Goal: Task Accomplishment & Management: Manage account settings

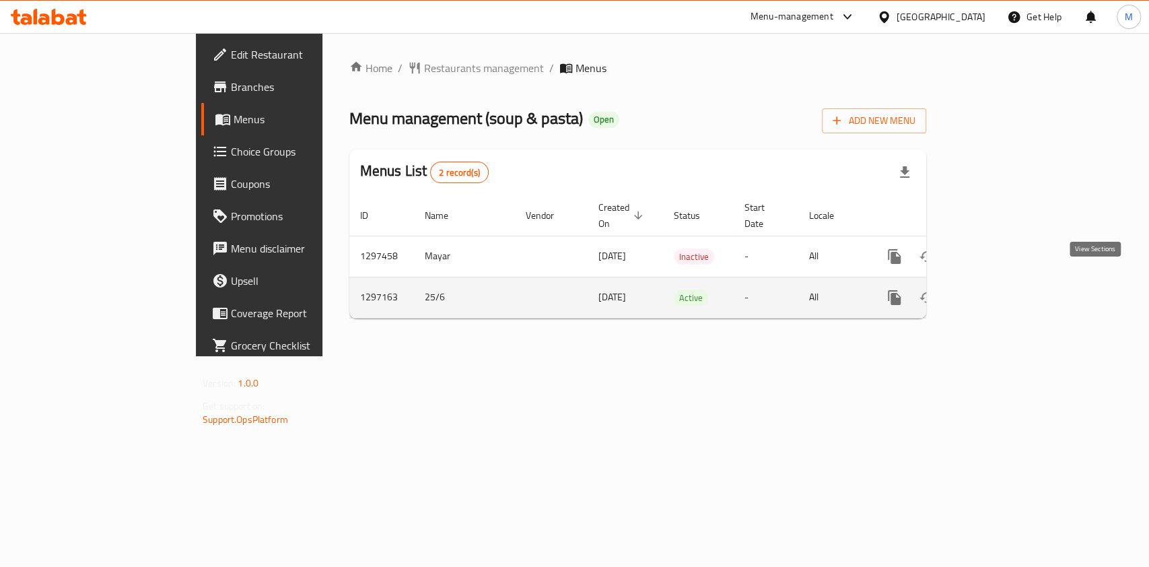
click at [1008, 290] on link "enhanced table" at bounding box center [992, 297] width 32 height 32
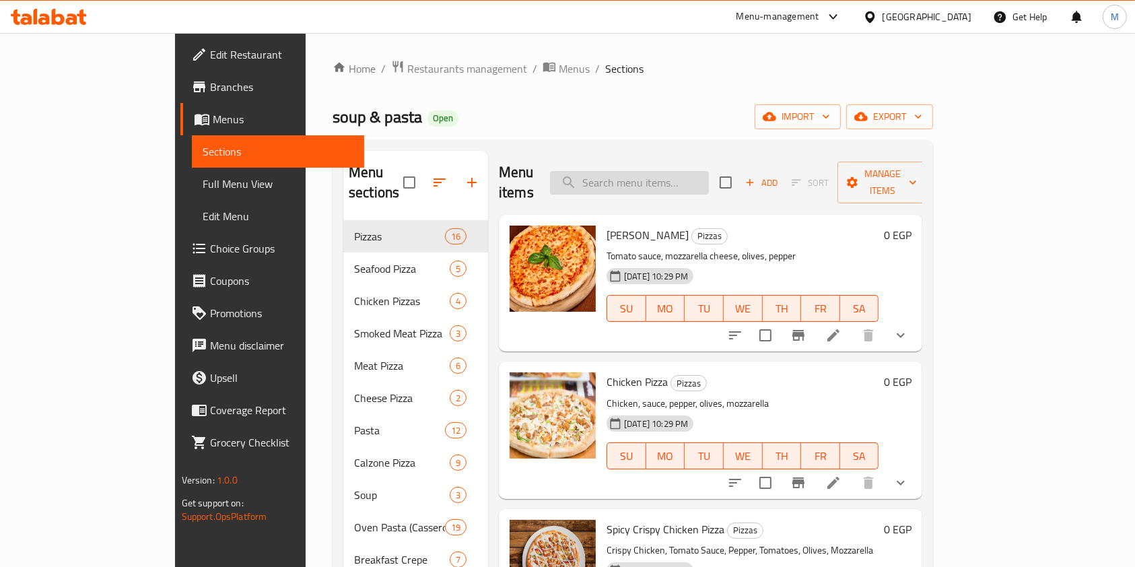
click at [680, 180] on input "search" at bounding box center [629, 183] width 159 height 24
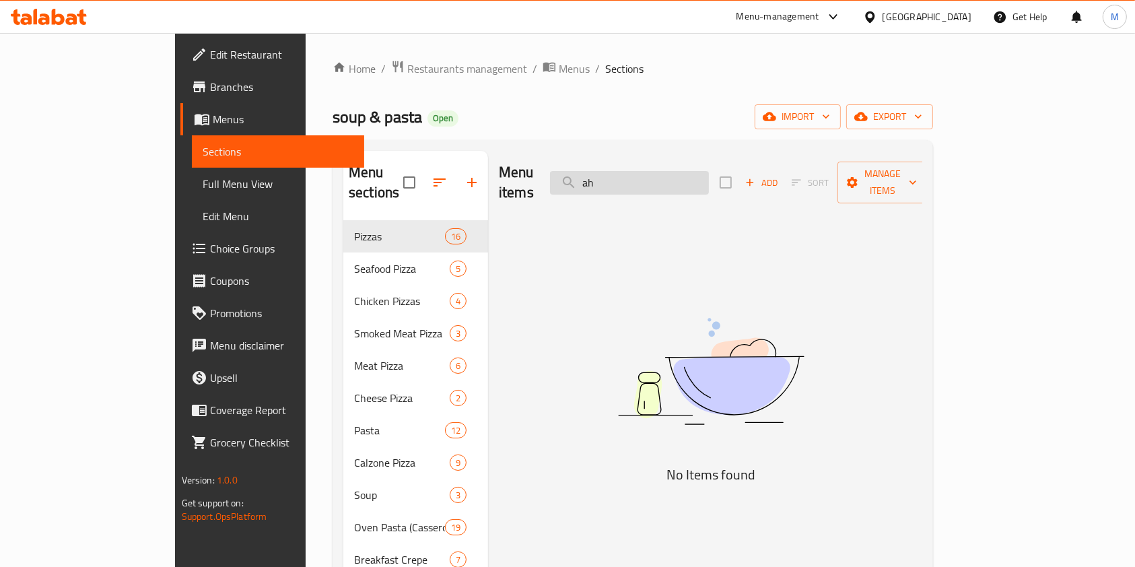
type input "a"
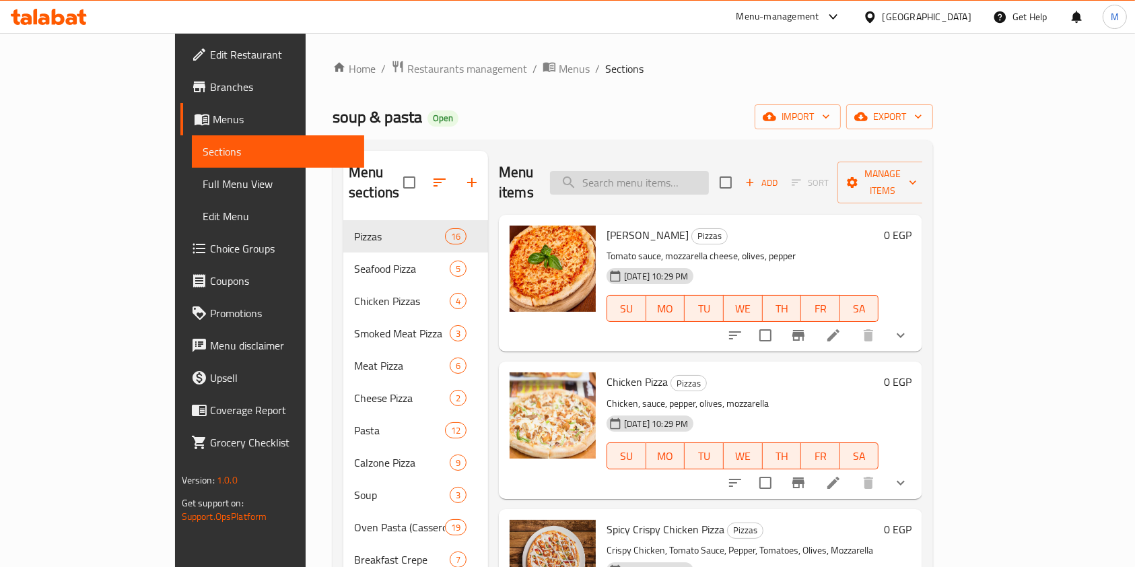
type input "س"
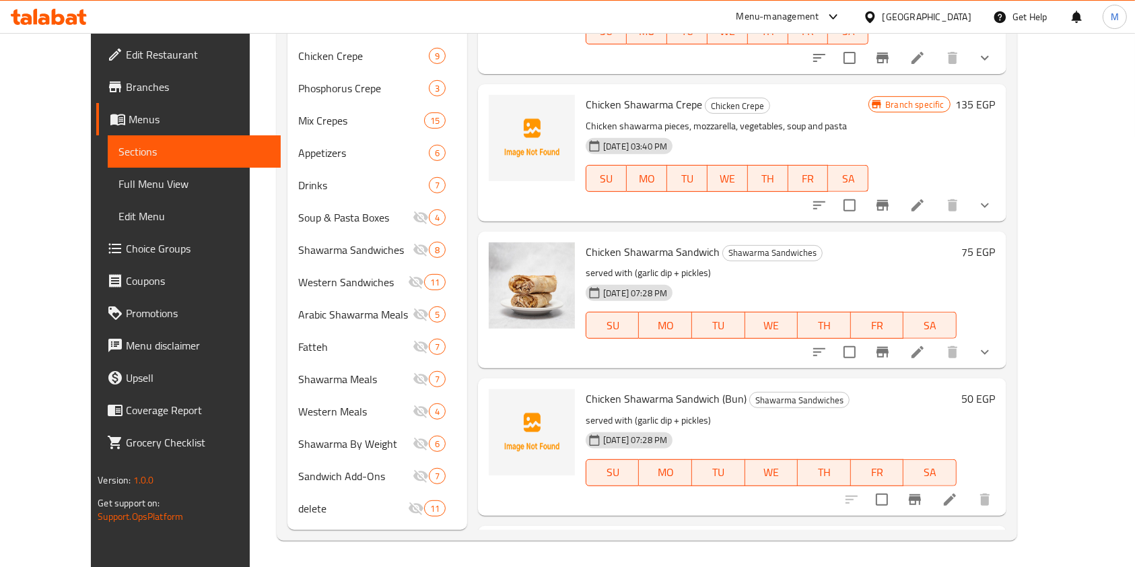
scroll to position [549, 0]
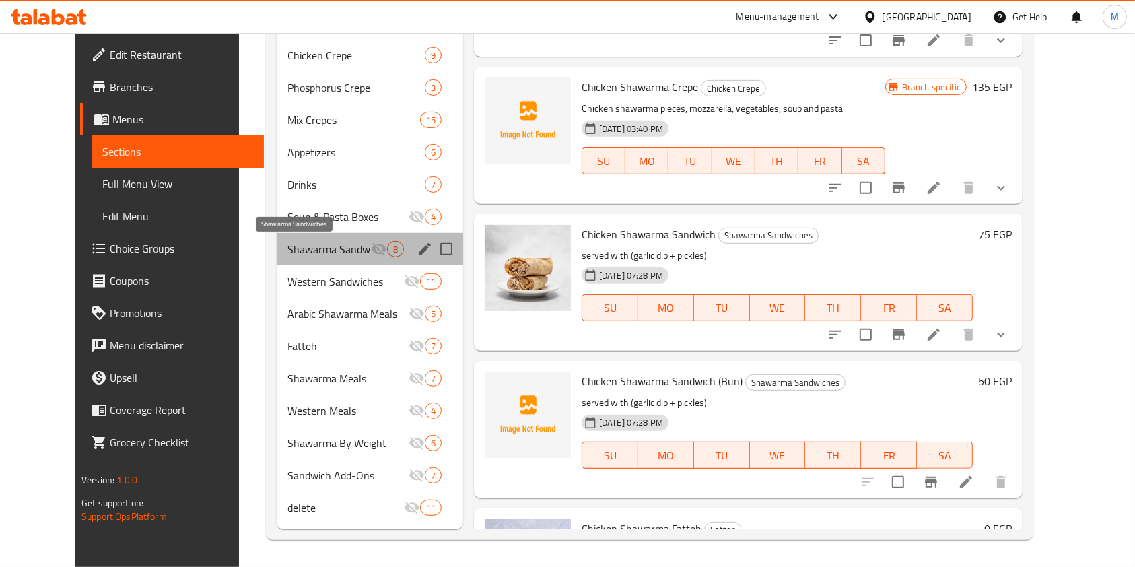
click at [312, 252] on span "Shawarma Sandwiches" at bounding box center [328, 249] width 83 height 16
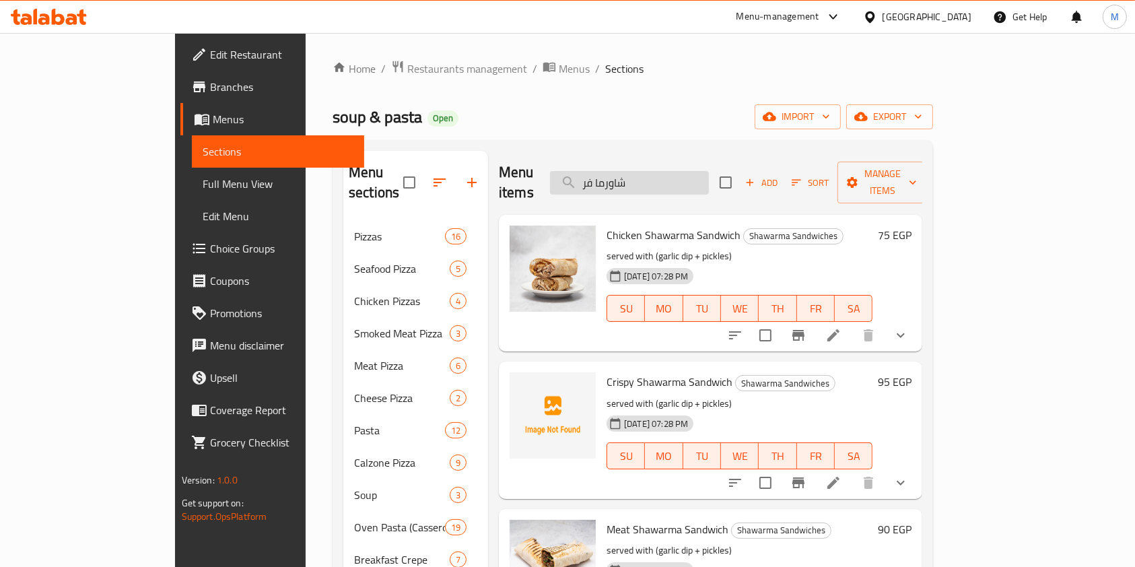
click at [709, 175] on input "شاورما فر" at bounding box center [629, 183] width 159 height 24
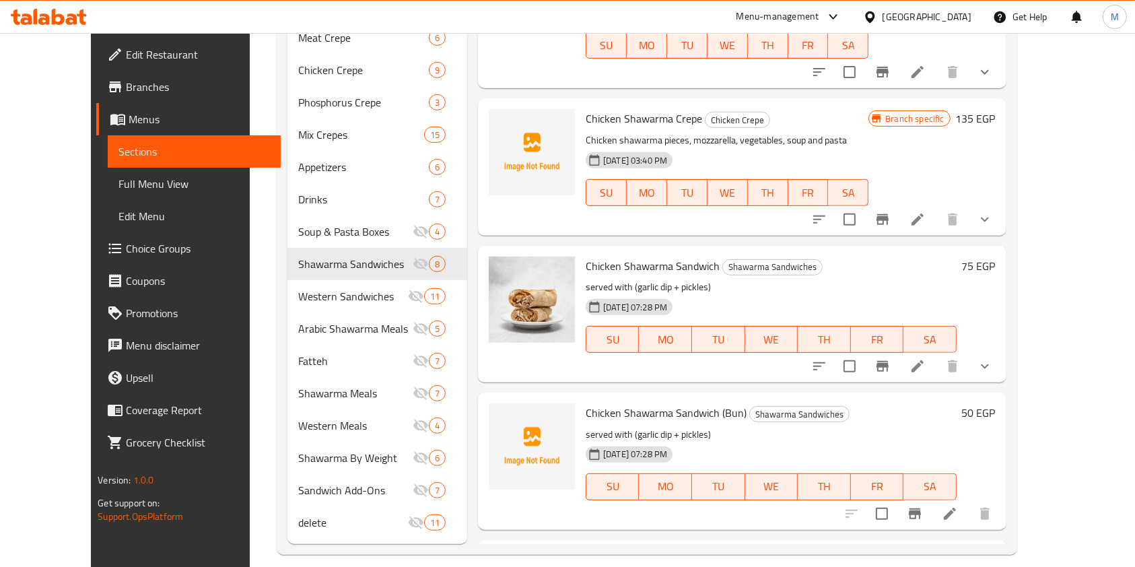
scroll to position [549, 0]
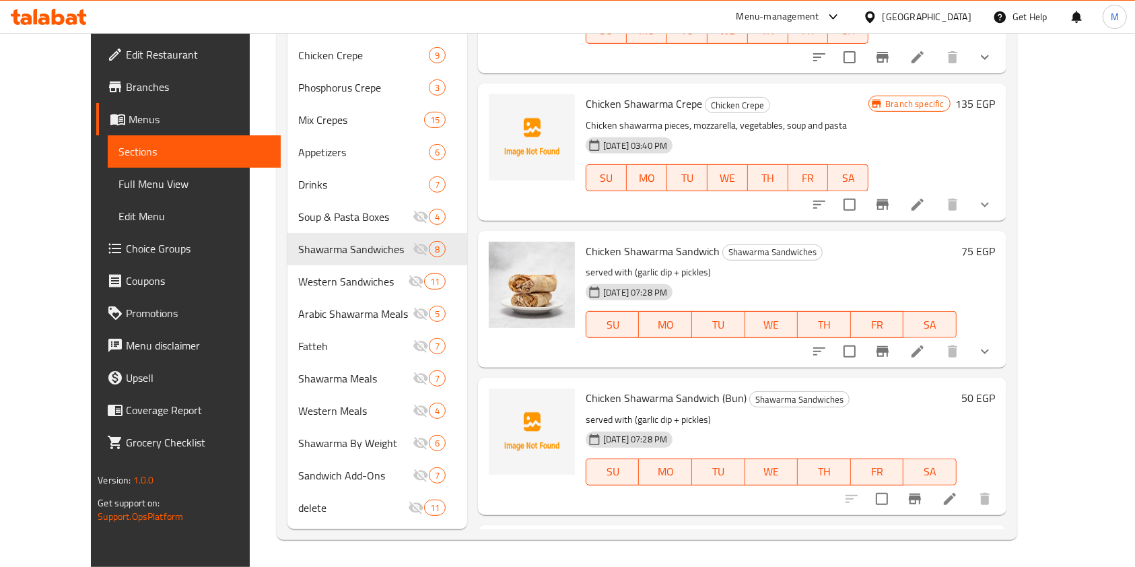
type input "شاورما فراخ"
click at [1001, 339] on button "show more" at bounding box center [985, 351] width 32 height 32
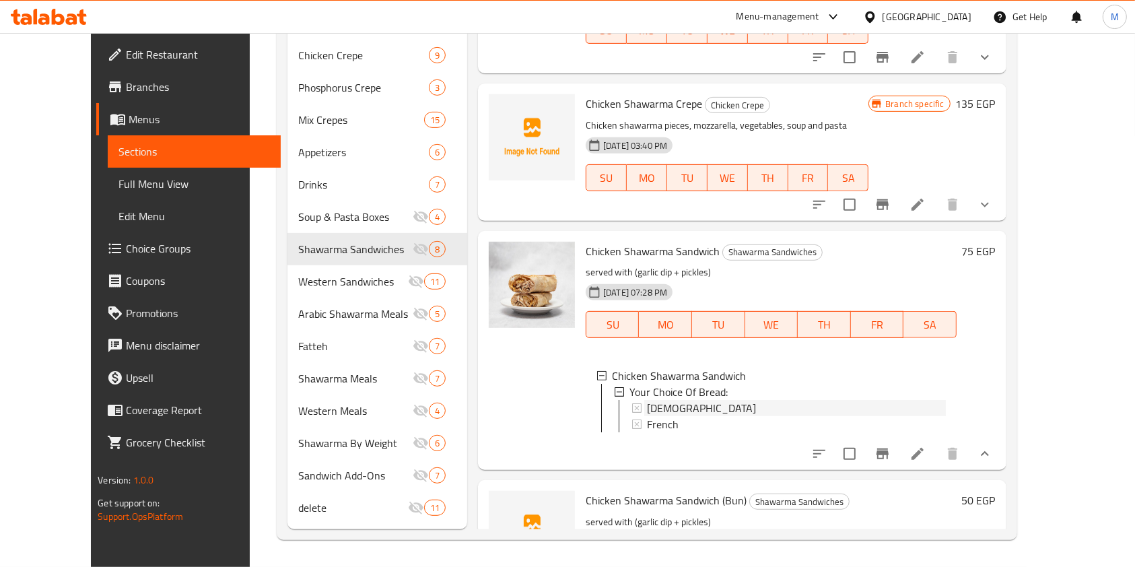
click at [932, 400] on div "Syrian" at bounding box center [796, 408] width 299 height 16
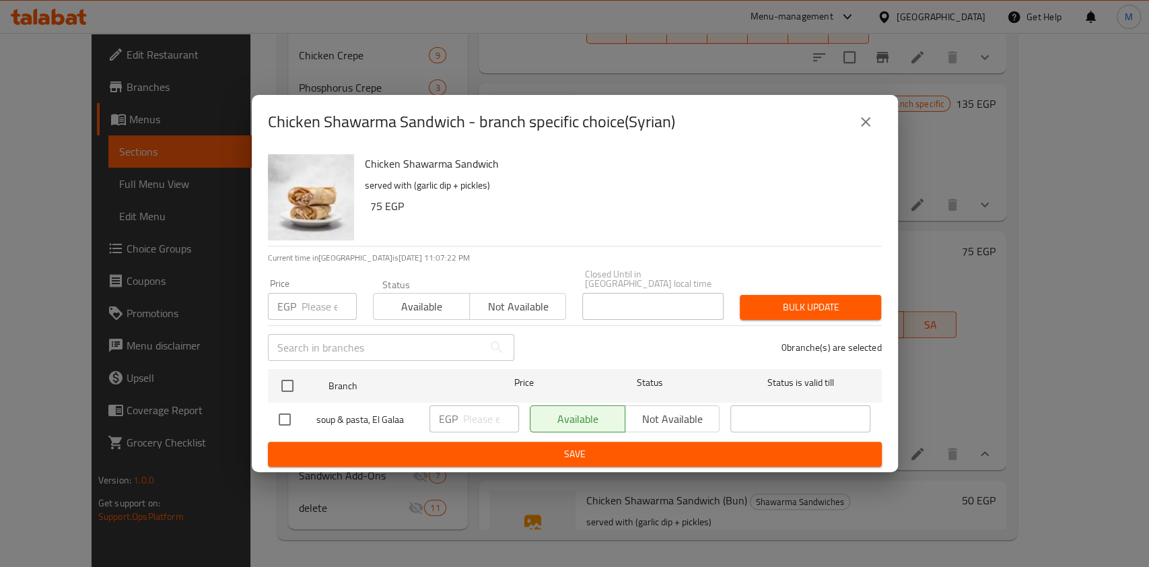
click at [282, 415] on input "checkbox" at bounding box center [285, 419] width 28 height 28
checkbox input "true"
click at [987, 290] on div "Chicken Shawarma Sandwich - branch specific choice(Syrian) Chicken Shawarma San…" at bounding box center [574, 283] width 1149 height 567
click at [474, 414] on input "number" at bounding box center [491, 418] width 56 height 27
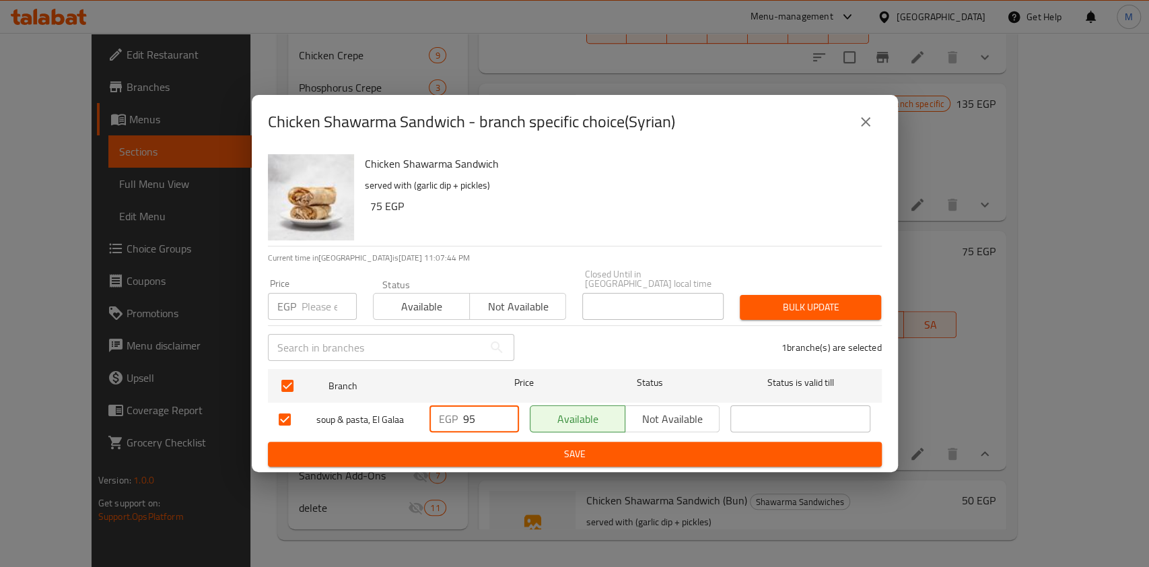
type input "95"
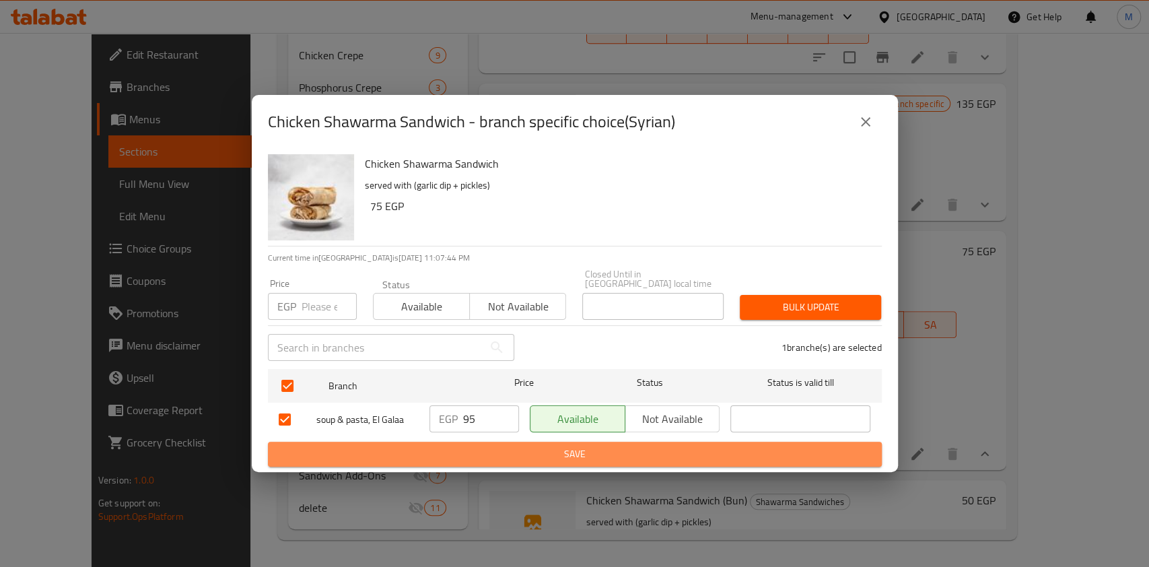
click at [488, 446] on span "Save" at bounding box center [575, 454] width 592 height 17
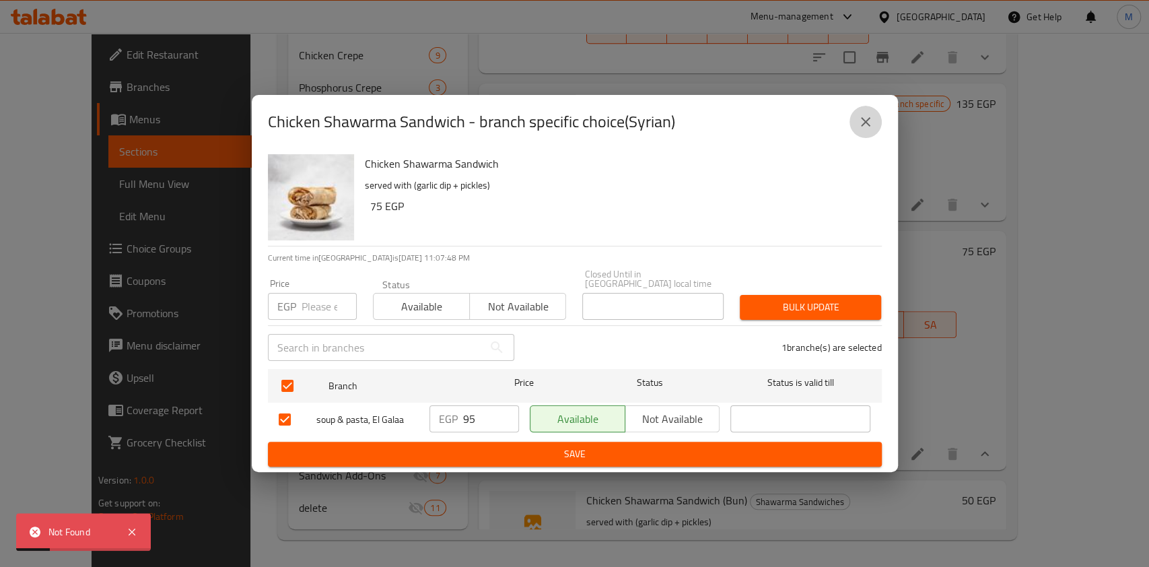
click at [866, 130] on icon "close" at bounding box center [866, 122] width 16 height 16
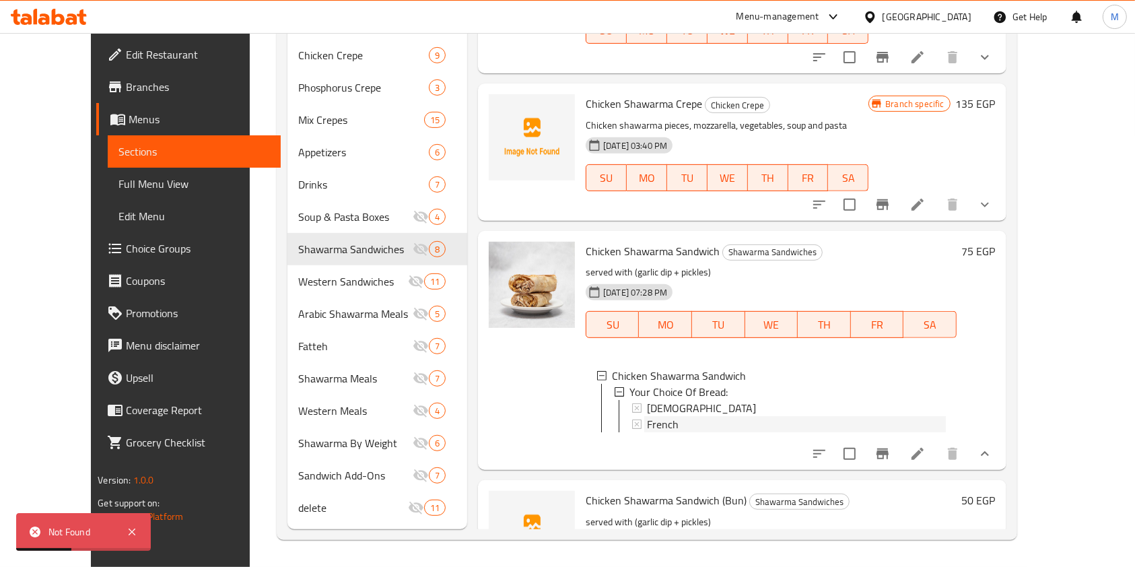
click at [775, 416] on div "French" at bounding box center [796, 424] width 299 height 16
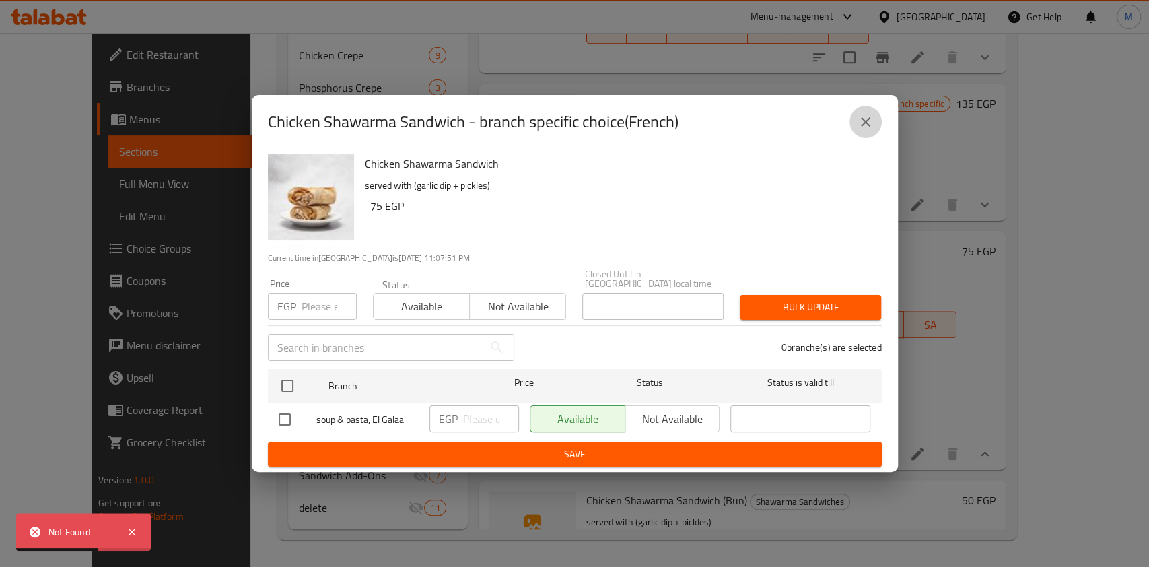
click at [878, 127] on button "close" at bounding box center [866, 122] width 32 height 32
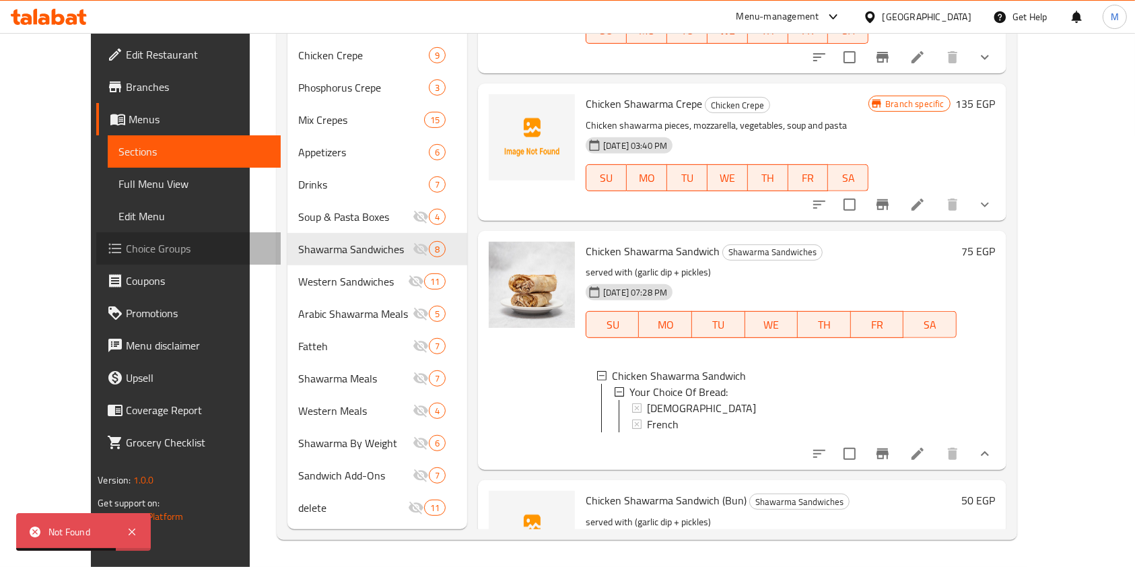
click at [129, 246] on span "Choice Groups" at bounding box center [198, 248] width 144 height 16
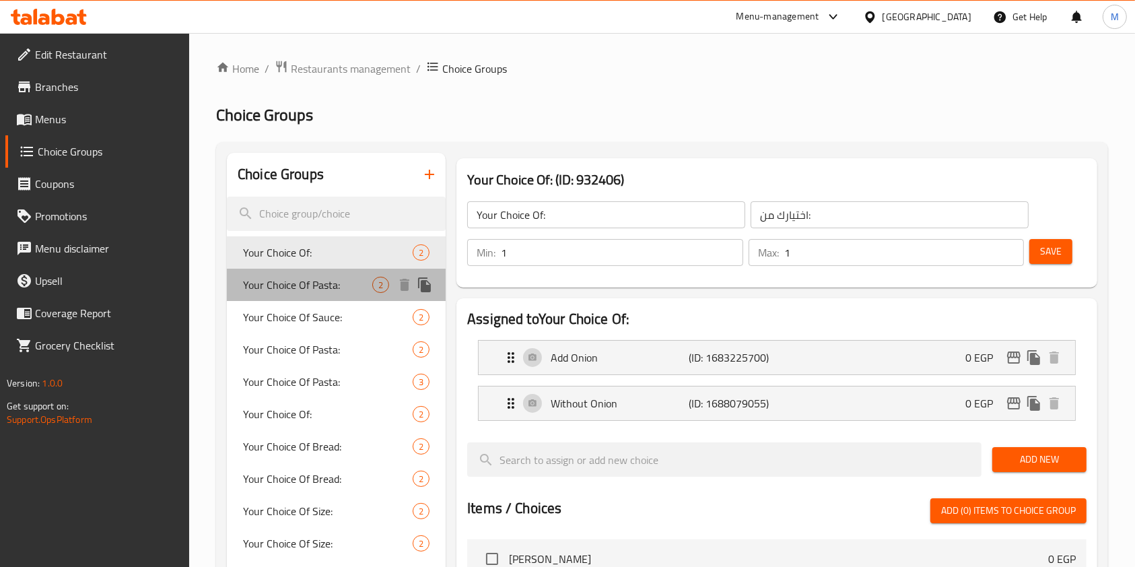
click at [330, 284] on span "Your Choice Of Pasta:" at bounding box center [307, 285] width 129 height 16
type input "Your Choice Of Pasta:"
type input "اختيارك من المكرونة:"
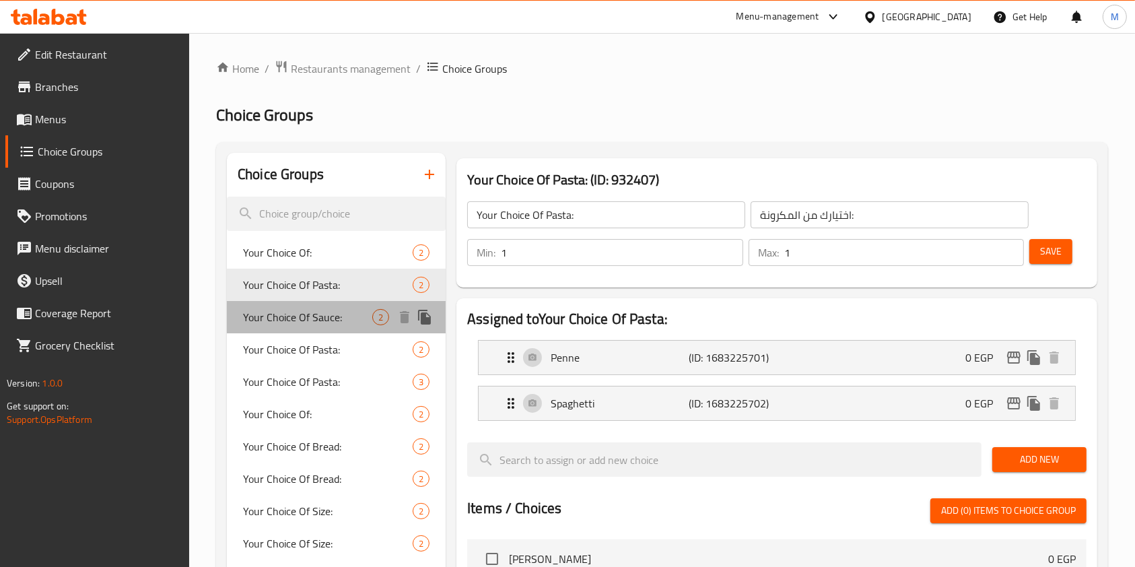
click at [335, 310] on span "Your Choice Of Sauce:" at bounding box center [307, 317] width 129 height 16
type input "Your Choice Of Sauce:"
type input "اختيارك من الصوص:"
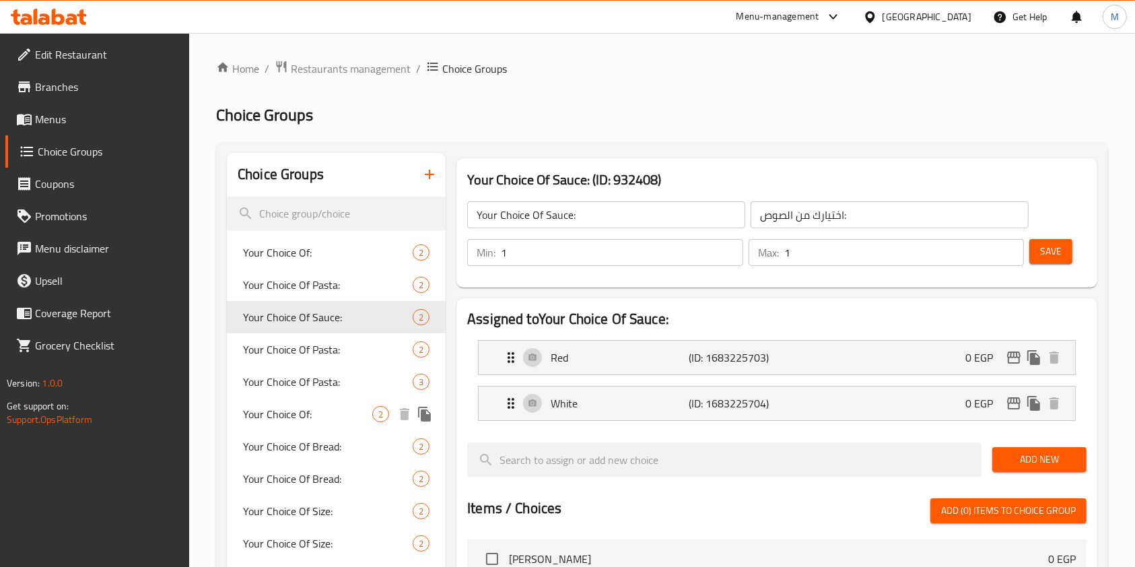
click at [310, 408] on span "Your Choice Of:" at bounding box center [307, 414] width 129 height 16
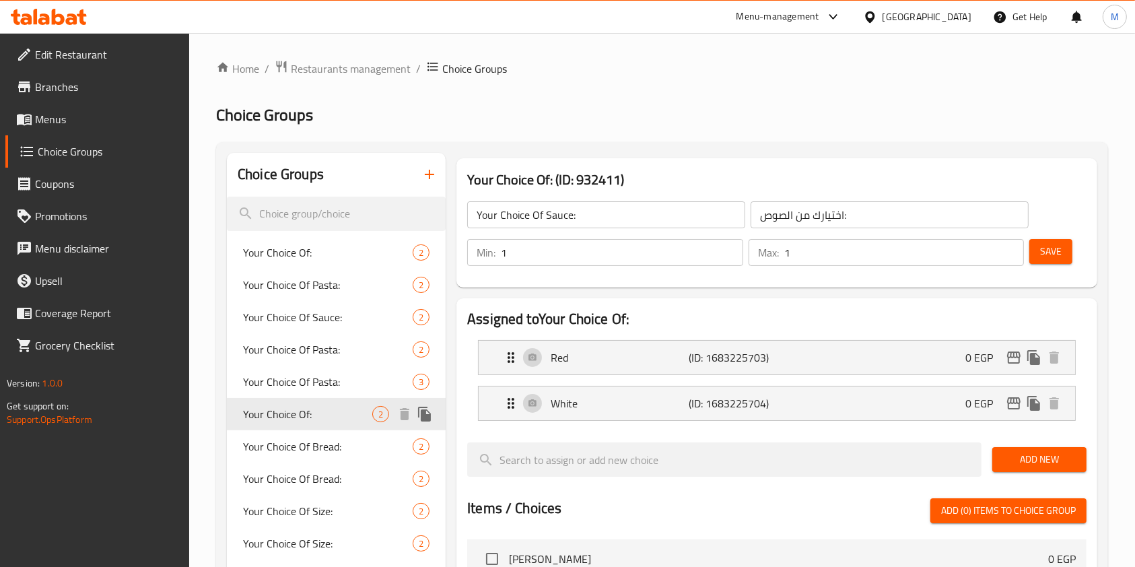
type input "Your Choice Of:"
type input "اختيارك من:"
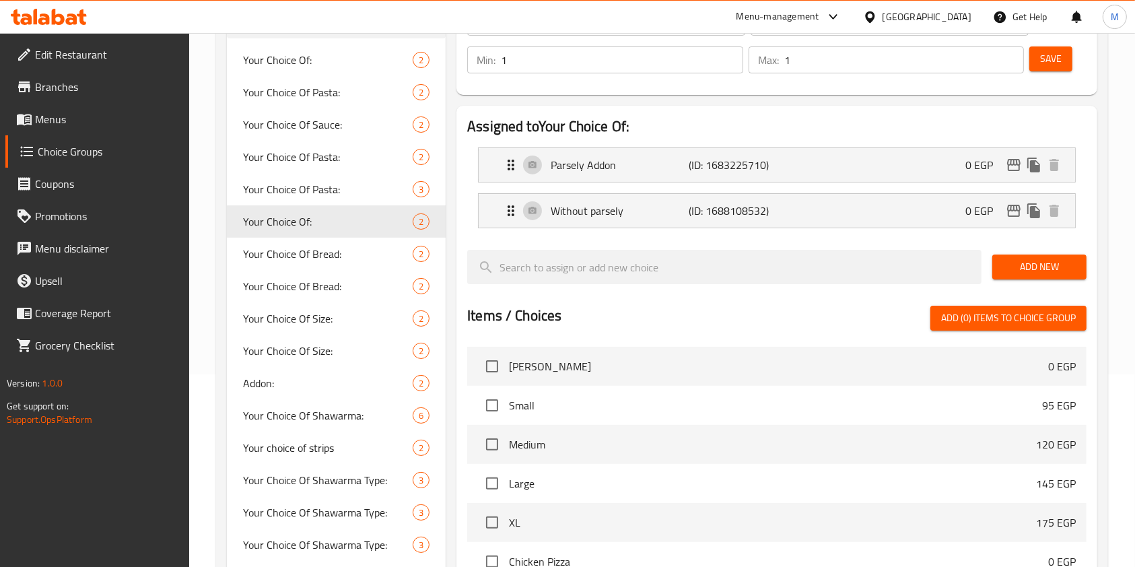
scroll to position [195, 0]
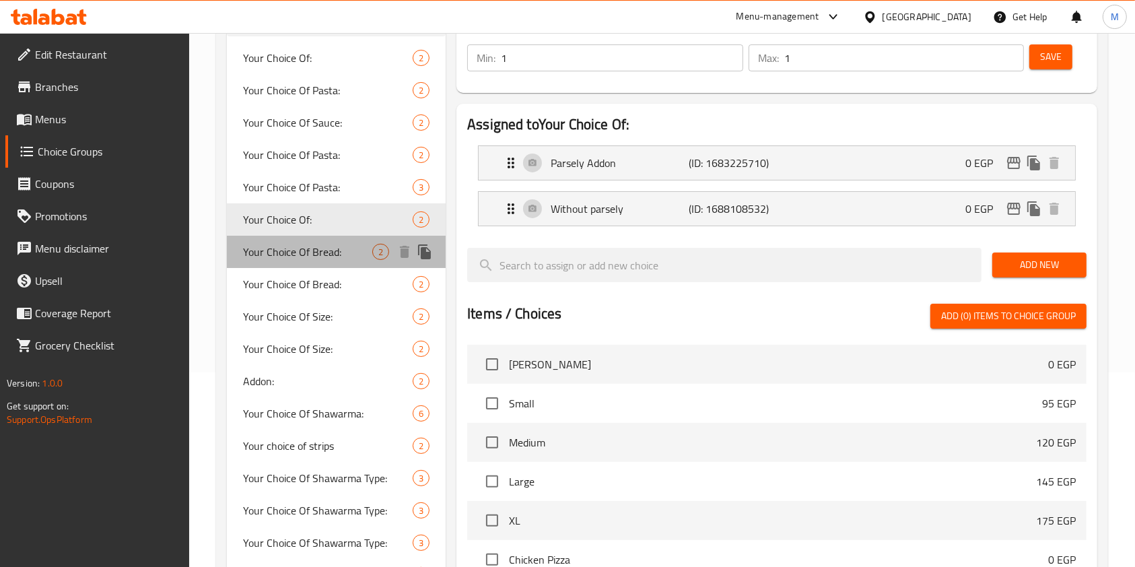
click at [340, 245] on span "Your Choice Of Bread:" at bounding box center [307, 252] width 129 height 16
type input "Your Choice Of Bread:"
type input "اختيارك من الخبز:"
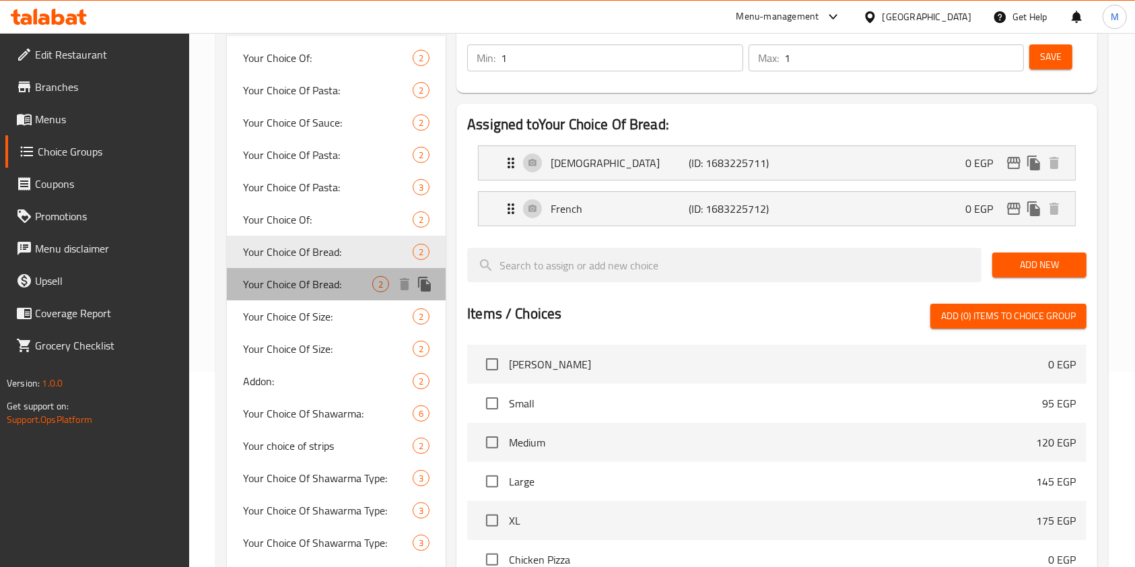
click at [335, 270] on div "Your Choice Of Bread: 2" at bounding box center [336, 284] width 219 height 32
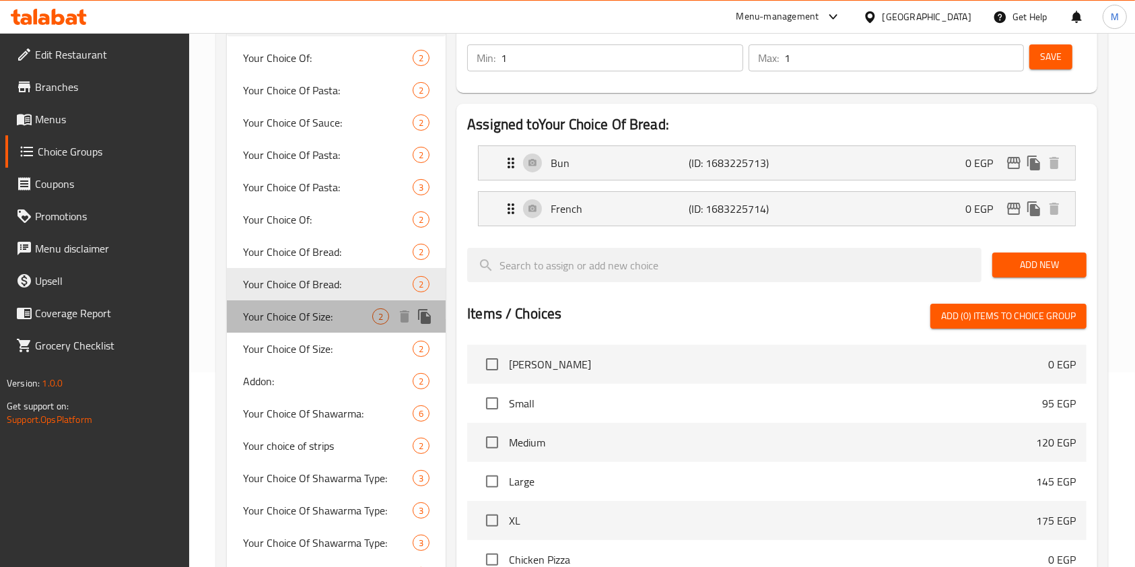
click at [329, 308] on span "Your Choice Of Size:" at bounding box center [307, 316] width 129 height 16
type input "Your Choice Of Size:"
type input "اختيارك من الحجم:"
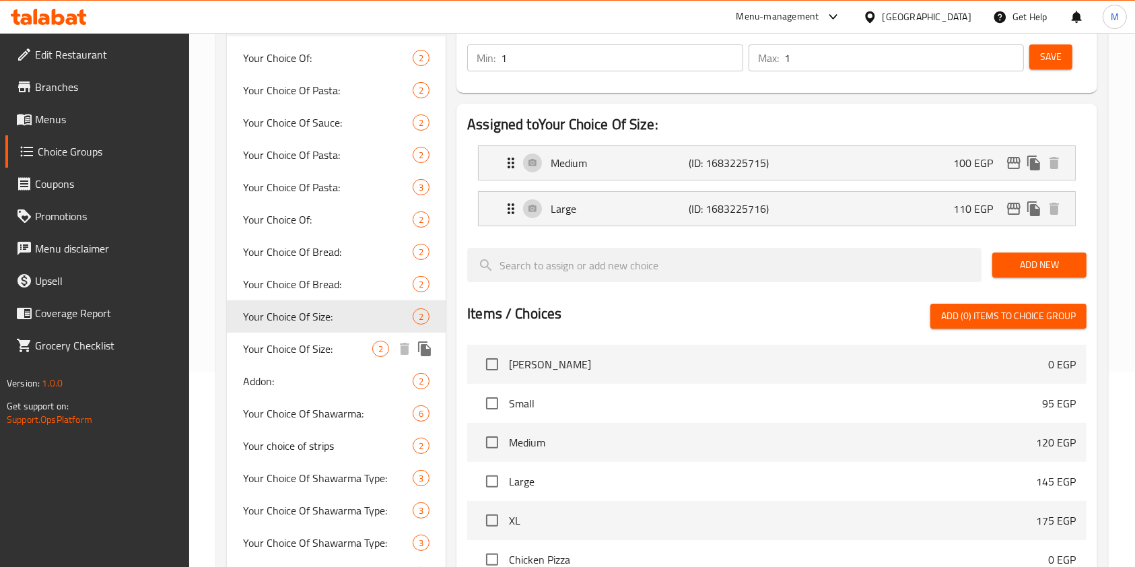
click at [322, 349] on span "Your Choice Of Size:" at bounding box center [307, 349] width 129 height 16
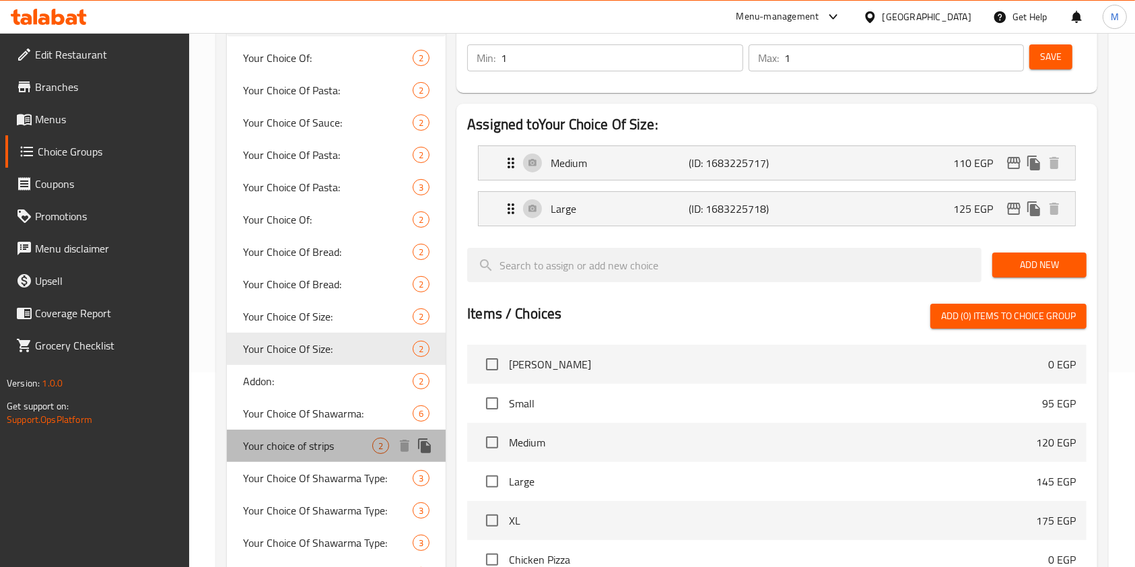
click at [287, 438] on span "Your choice of strips" at bounding box center [307, 446] width 129 height 16
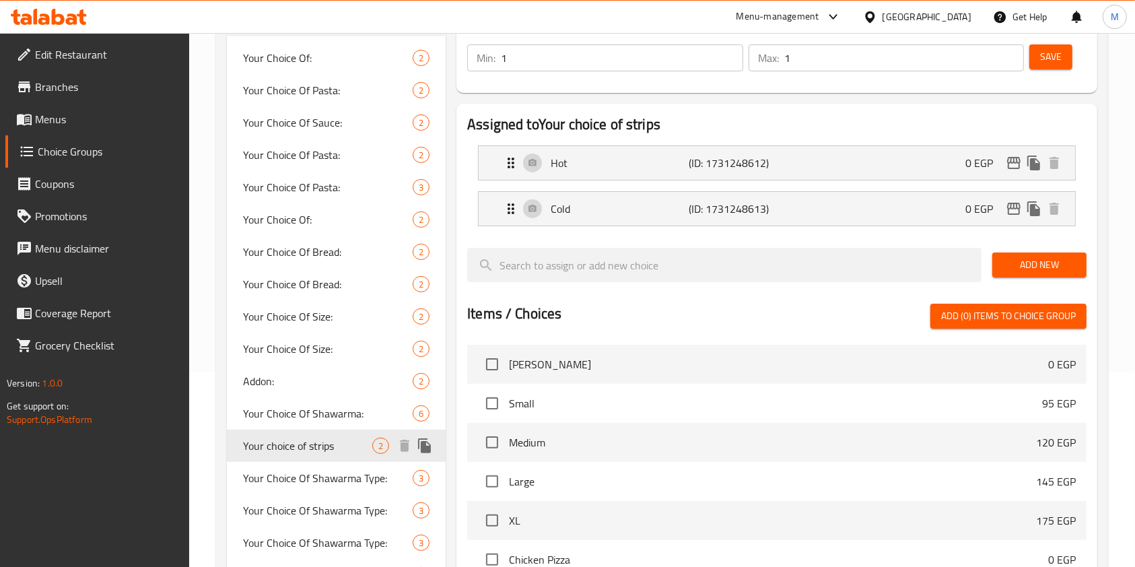
type input "Your choice of strips"
type input "اختيارك من استربس"
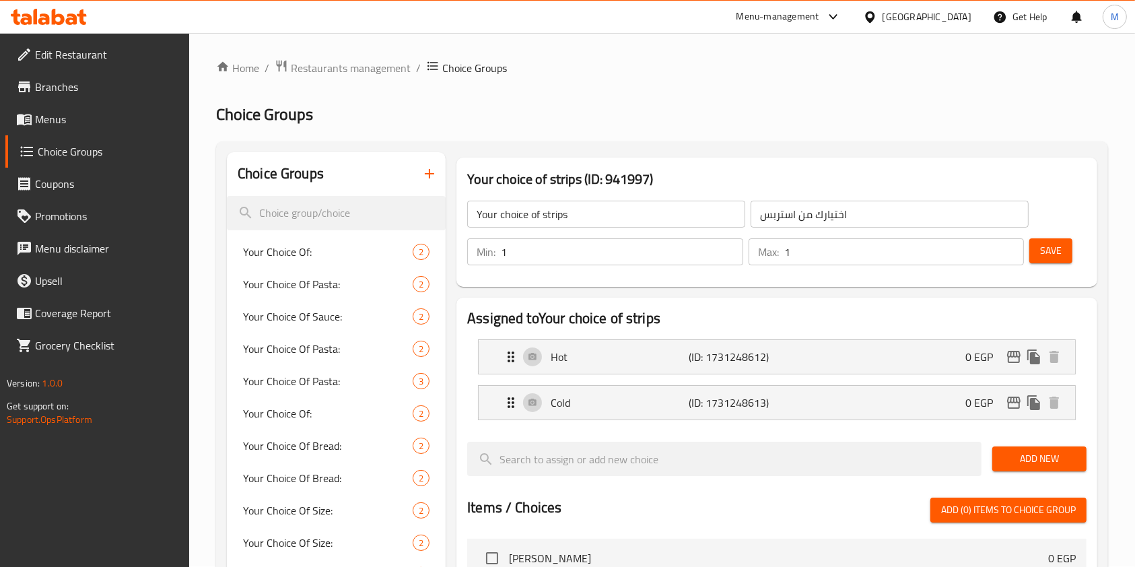
scroll to position [0, 0]
click at [127, 132] on link "Menus" at bounding box center [97, 119] width 184 height 32
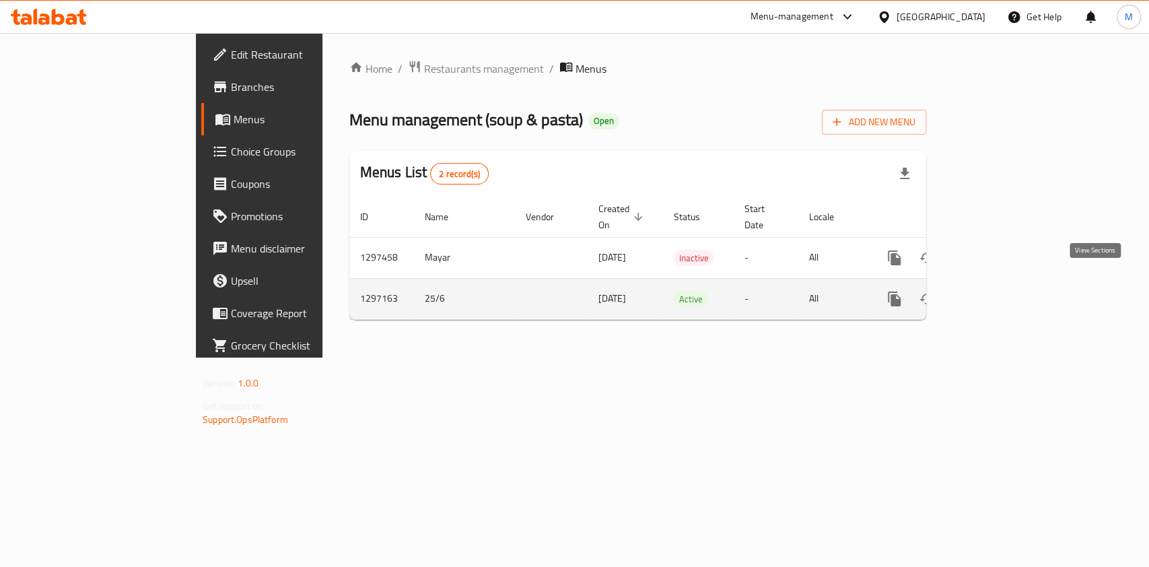
click at [1008, 288] on link "enhanced table" at bounding box center [992, 299] width 32 height 32
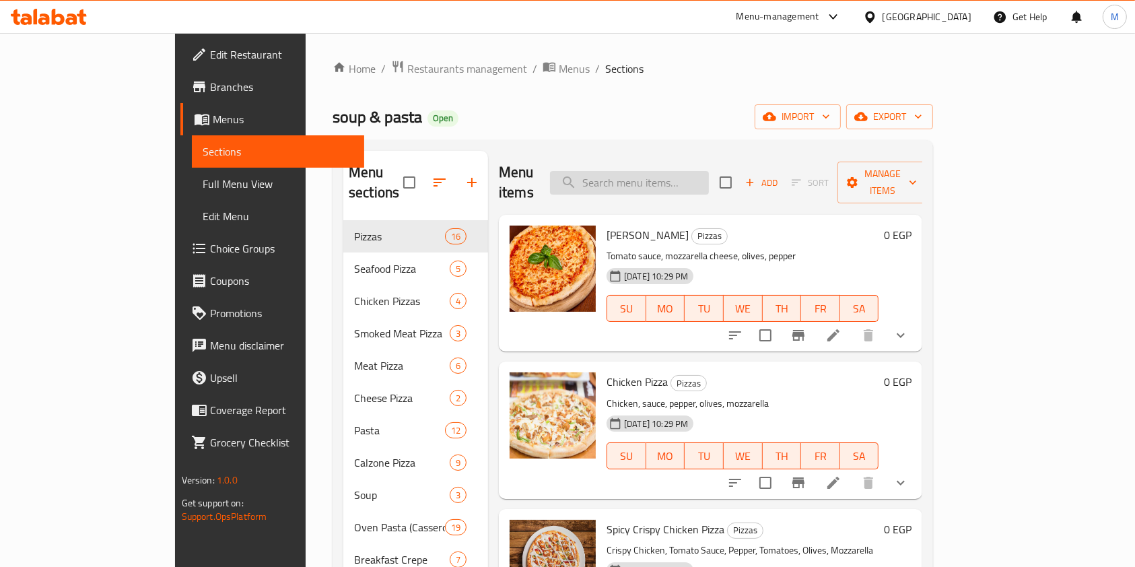
click at [688, 173] on input "search" at bounding box center [629, 183] width 159 height 24
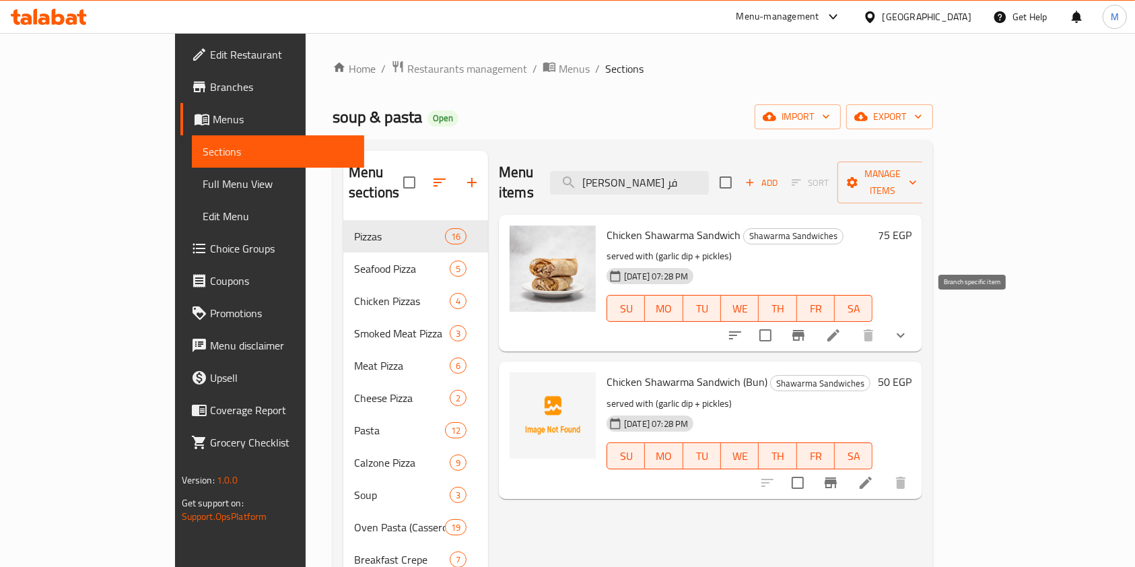
type input "ساندوتش شاورما فر"
click at [815, 319] on button "Branch-specific-item" at bounding box center [798, 335] width 32 height 32
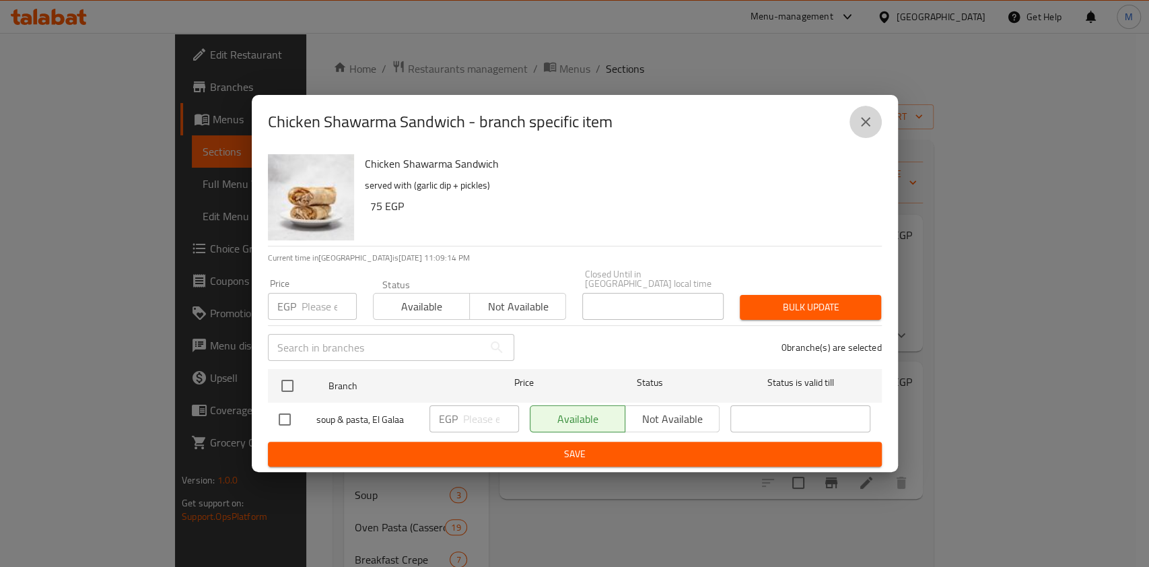
click at [867, 124] on icon "close" at bounding box center [865, 121] width 9 height 9
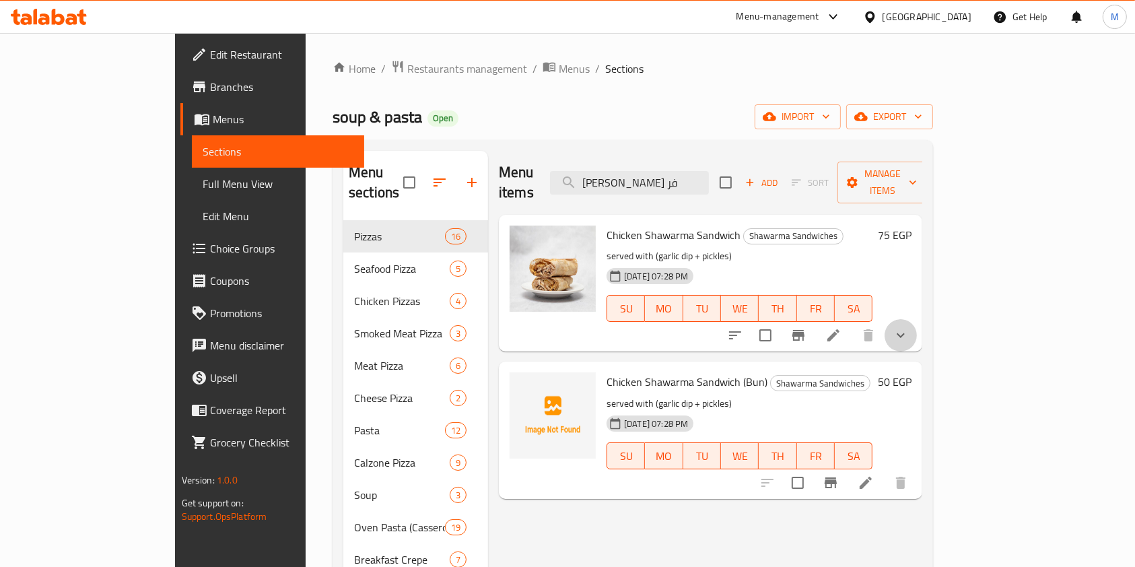
click at [917, 326] on button "show more" at bounding box center [901, 335] width 32 height 32
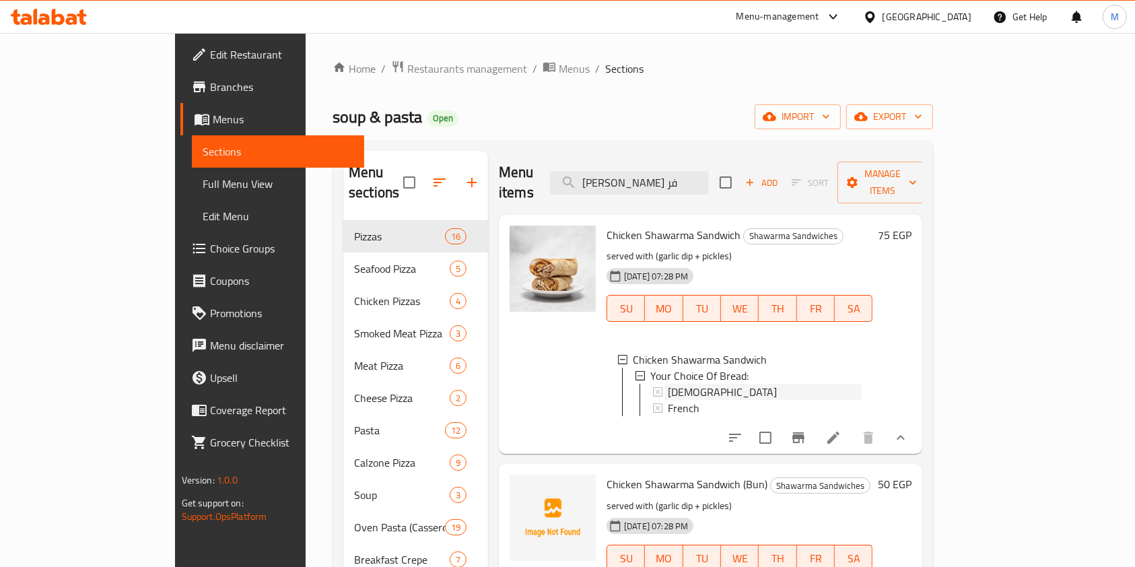
click at [718, 384] on div "Syrian" at bounding box center [765, 392] width 194 height 16
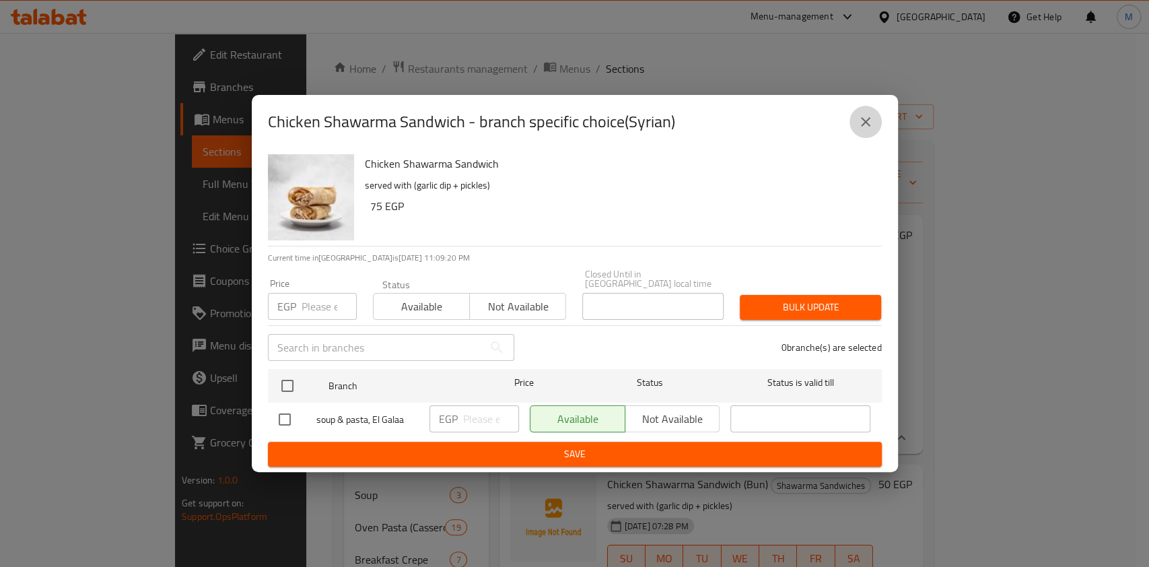
click at [875, 125] on button "close" at bounding box center [866, 122] width 32 height 32
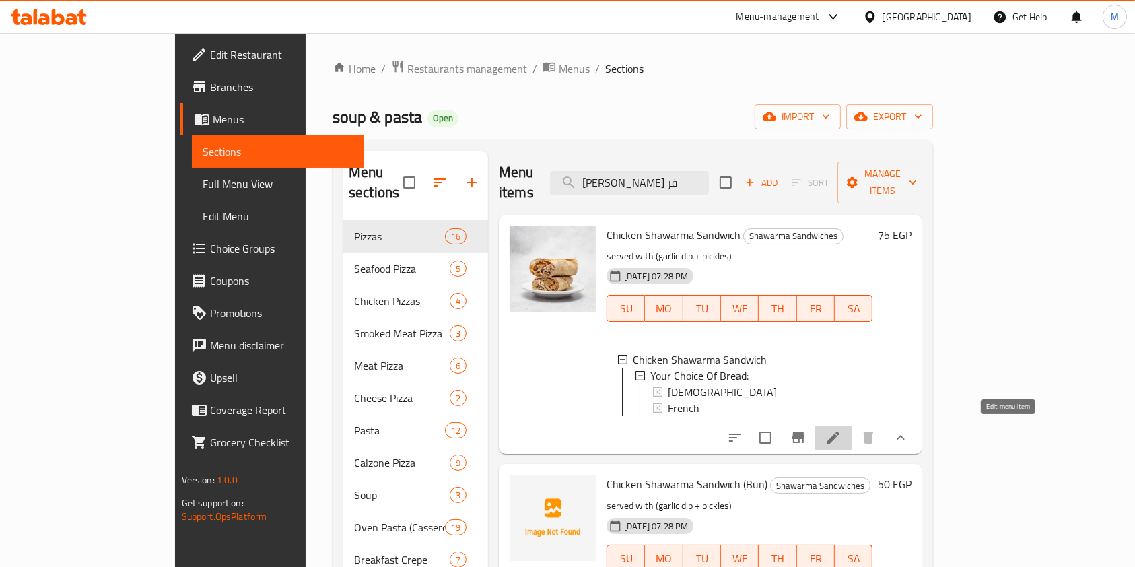
click at [842, 430] on icon at bounding box center [833, 438] width 16 height 16
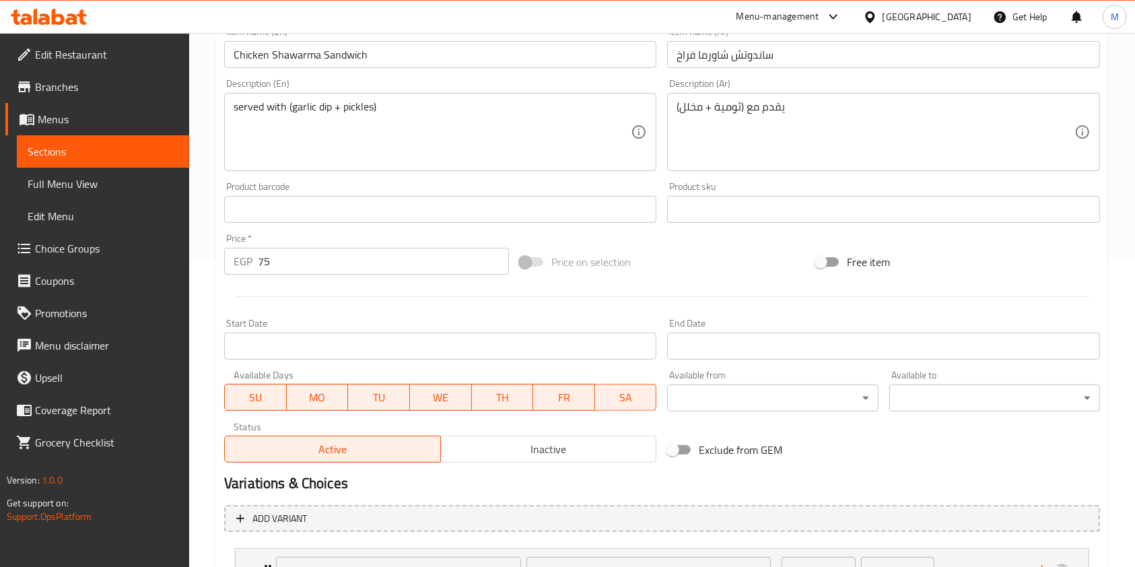
scroll to position [425, 0]
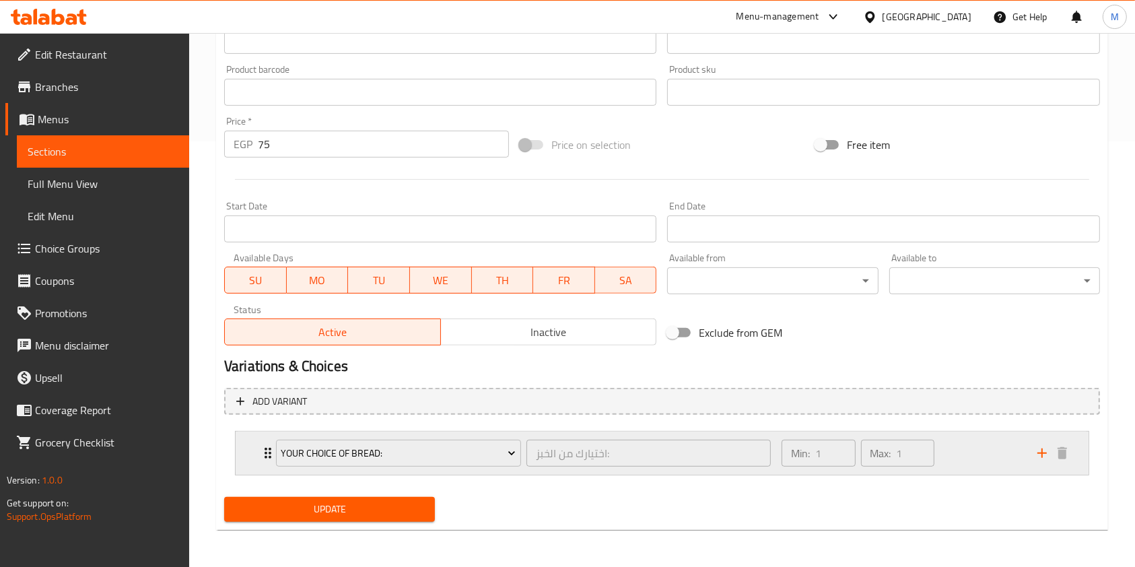
click at [967, 456] on div "Min: 1 ​ Max: 1 ​" at bounding box center [902, 453] width 256 height 43
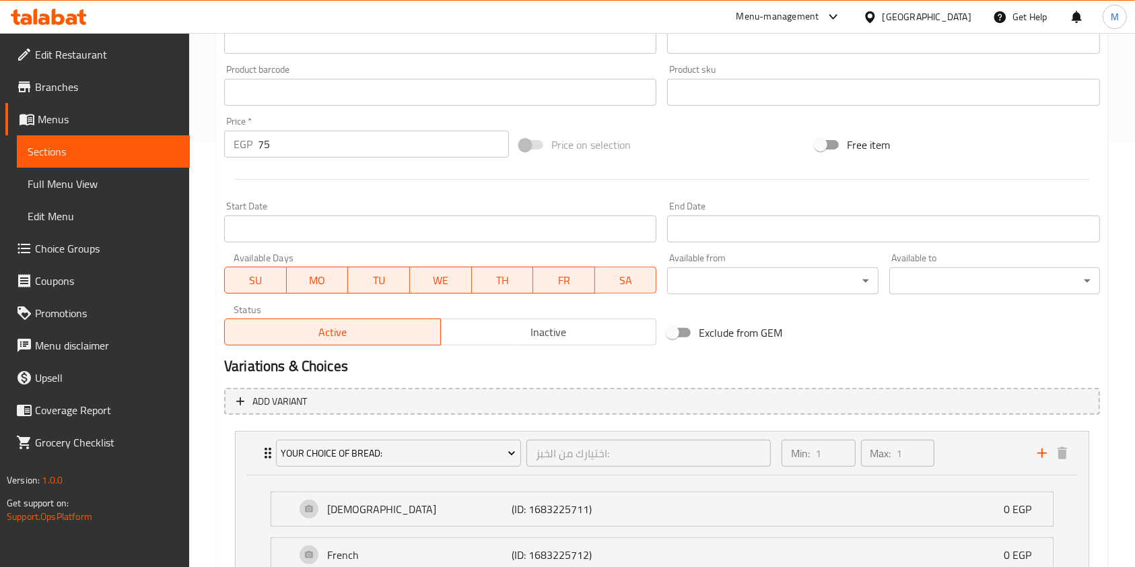
scroll to position [545, 0]
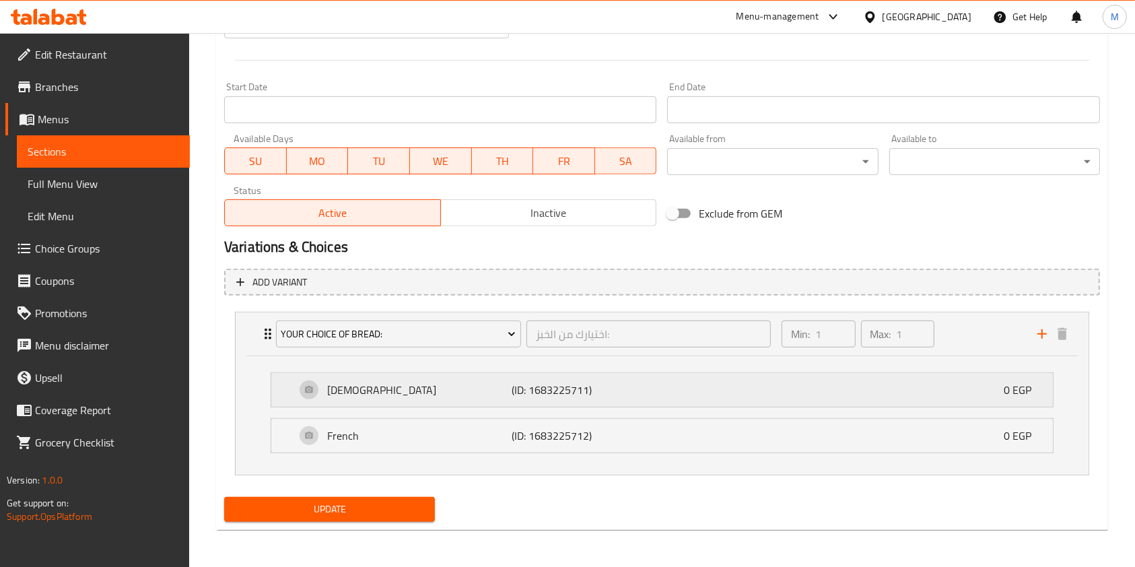
click at [781, 403] on div "Syrian (ID: 1683225711) 0 EGP" at bounding box center [666, 390] width 741 height 34
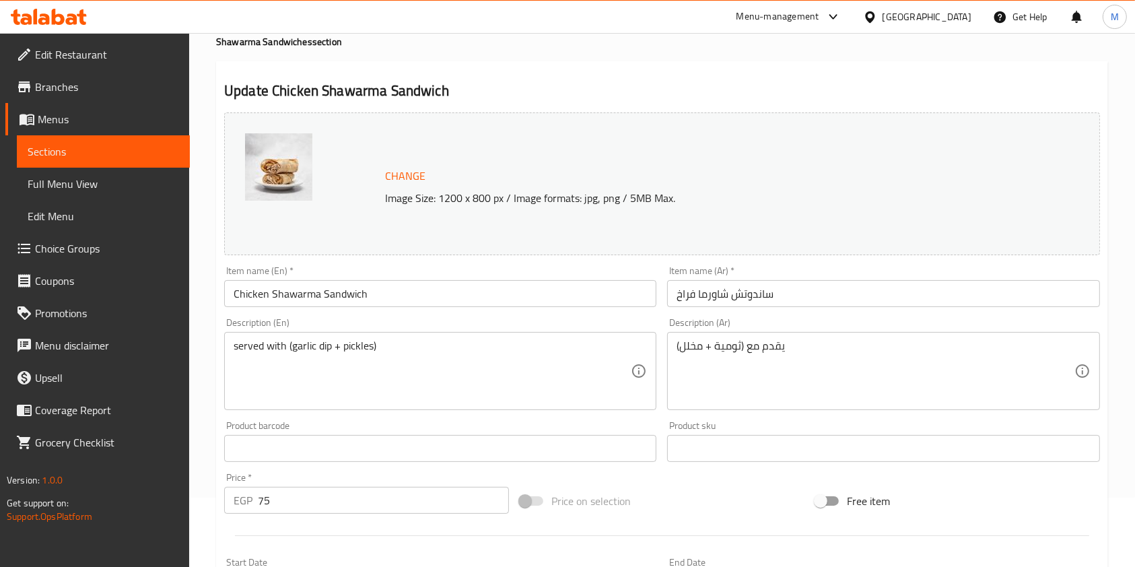
scroll to position [0, 0]
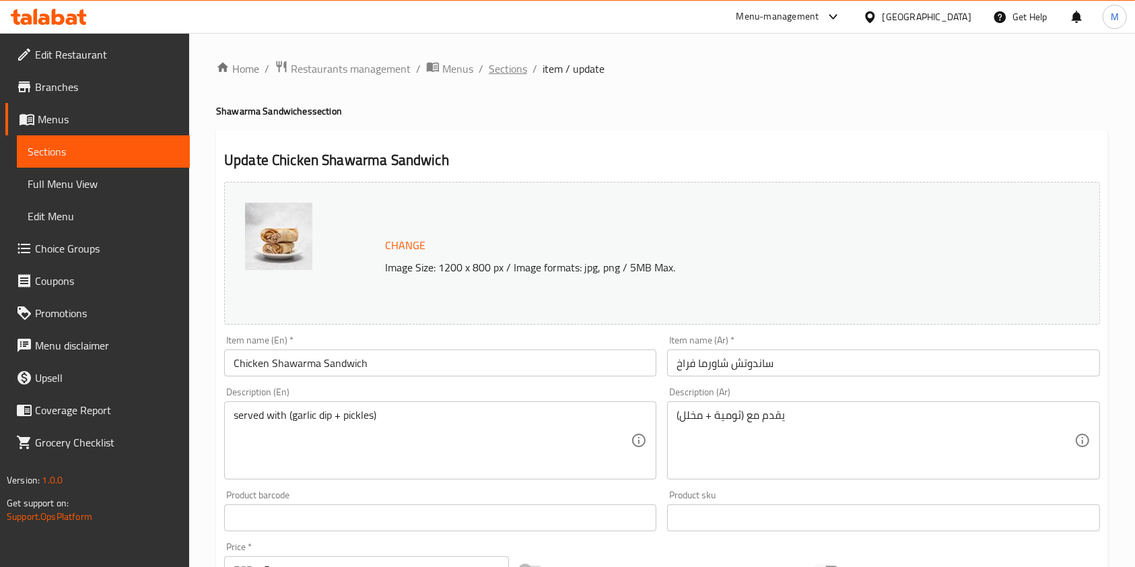
click at [496, 61] on span "Sections" at bounding box center [508, 69] width 38 height 16
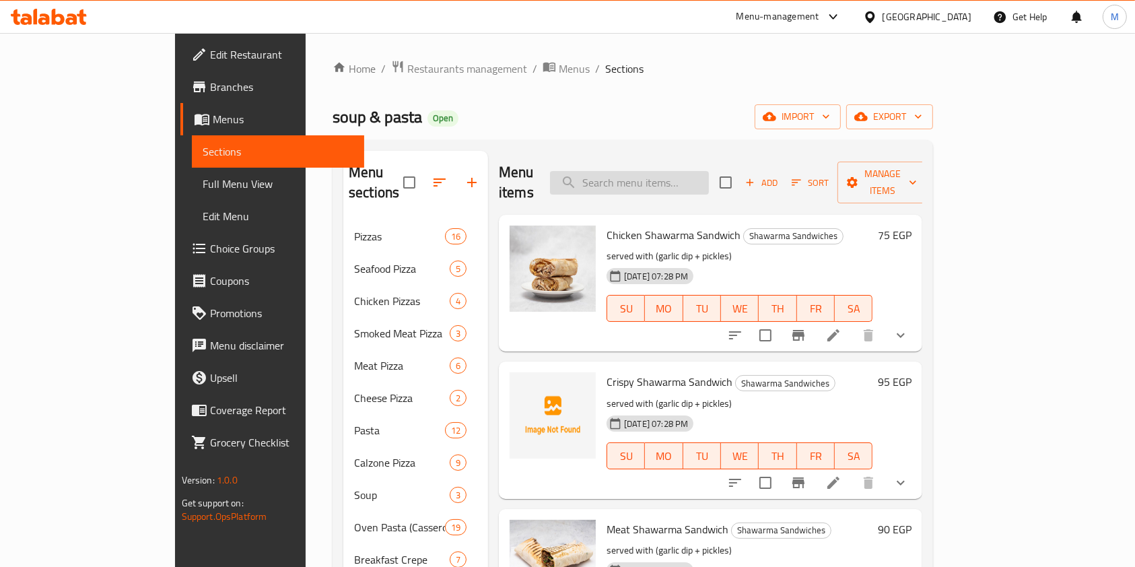
drag, startPoint x: 685, startPoint y: 159, endPoint x: 685, endPoint y: 171, distance: 12.1
click at [685, 171] on div "Menu items Add Sort Manage items" at bounding box center [710, 183] width 423 height 64
click at [685, 171] on input "search" at bounding box center [629, 183] width 159 height 24
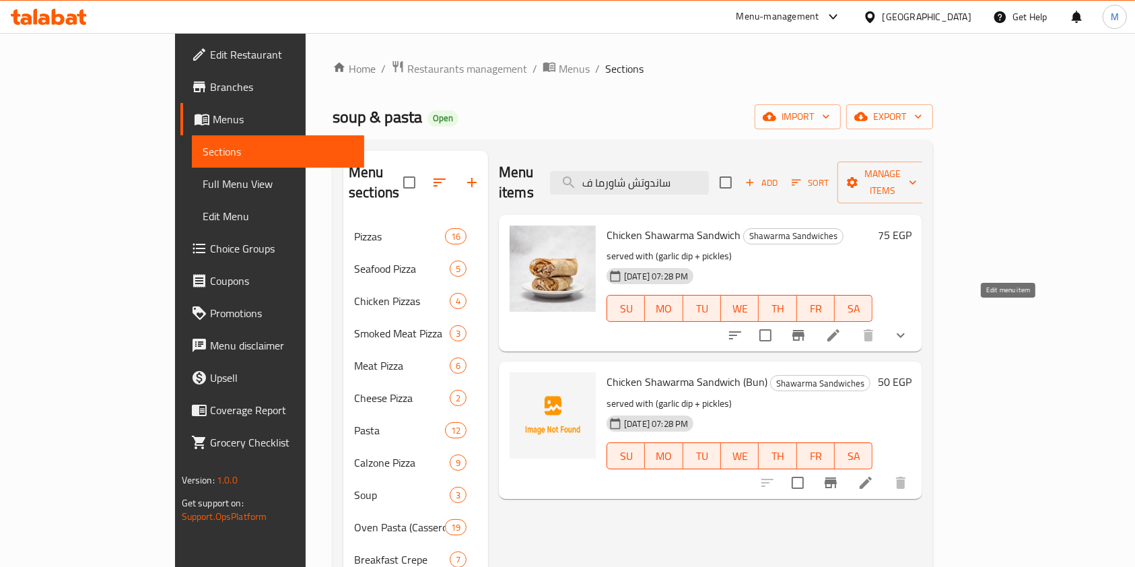
type input "ساندوتش شاورما ف"
click at [842, 327] on icon at bounding box center [833, 335] width 16 height 16
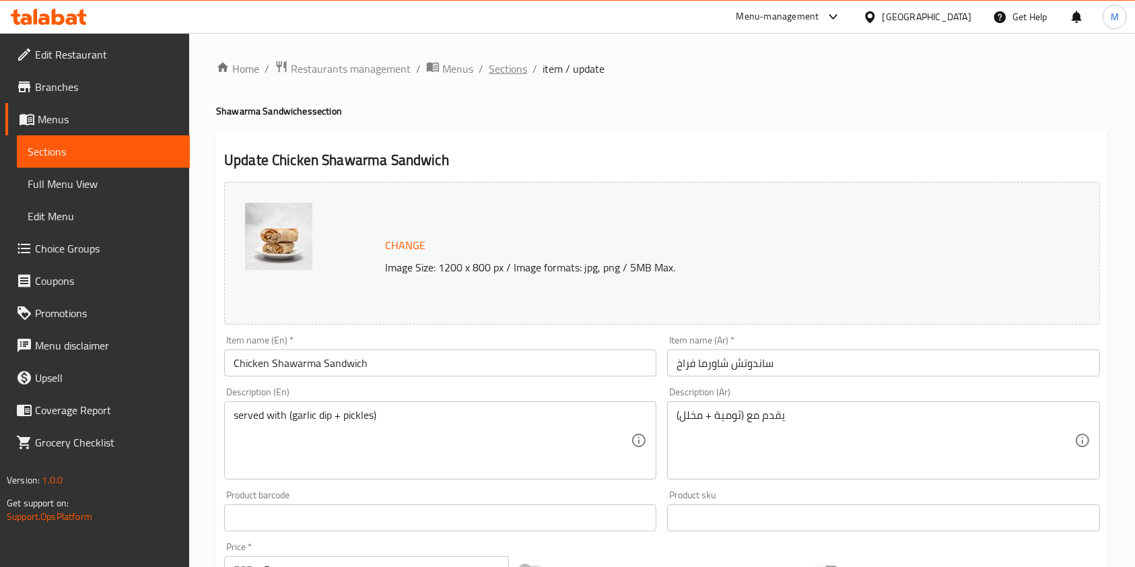
click at [510, 66] on span "Sections" at bounding box center [508, 69] width 38 height 16
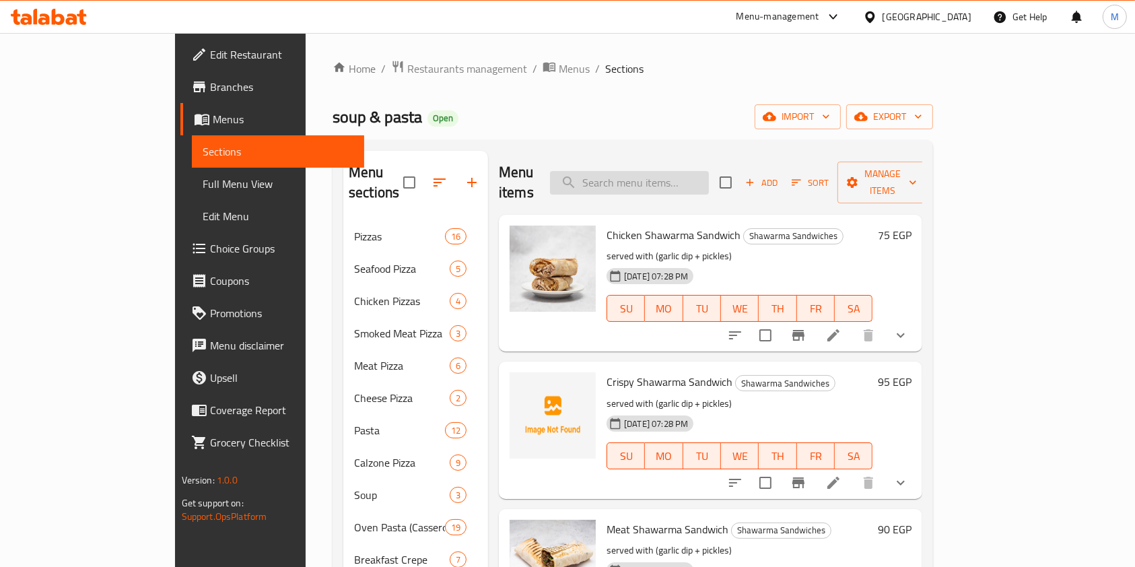
click at [671, 171] on input "search" at bounding box center [629, 183] width 159 height 24
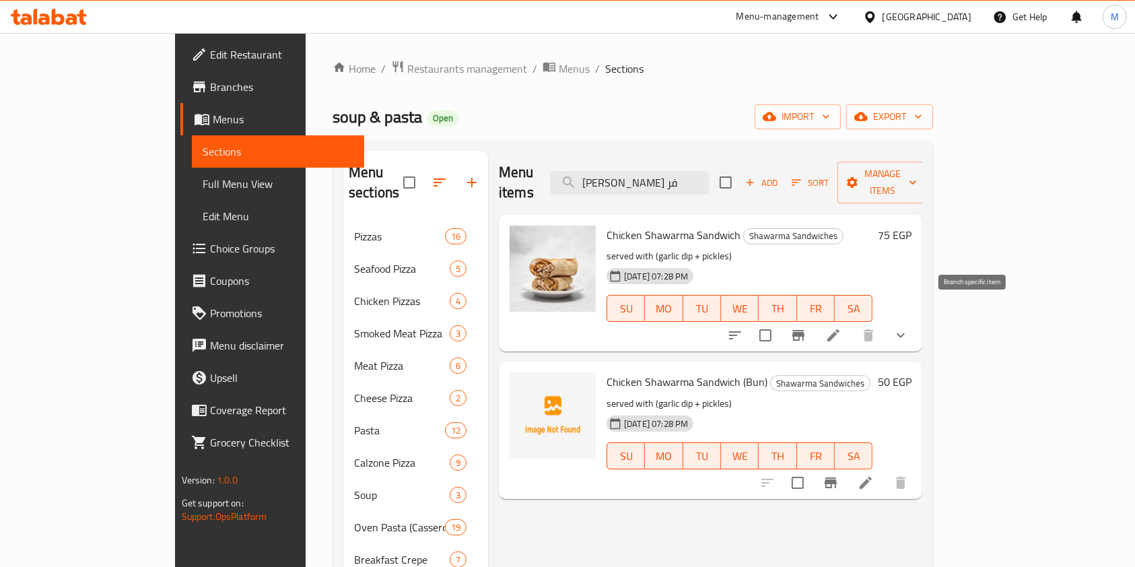
type input "ساندوتش شاورما فر"
click at [807, 327] on icon "Branch-specific-item" at bounding box center [798, 335] width 16 height 16
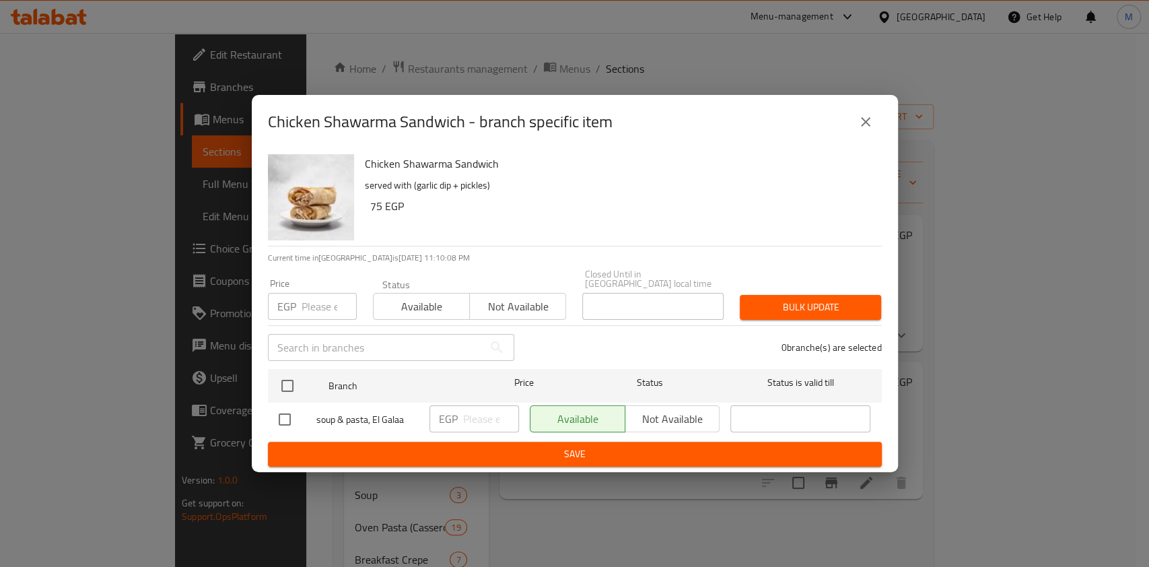
click at [282, 415] on input "checkbox" at bounding box center [285, 419] width 28 height 28
checkbox input "true"
click at [475, 423] on input "number" at bounding box center [491, 418] width 56 height 27
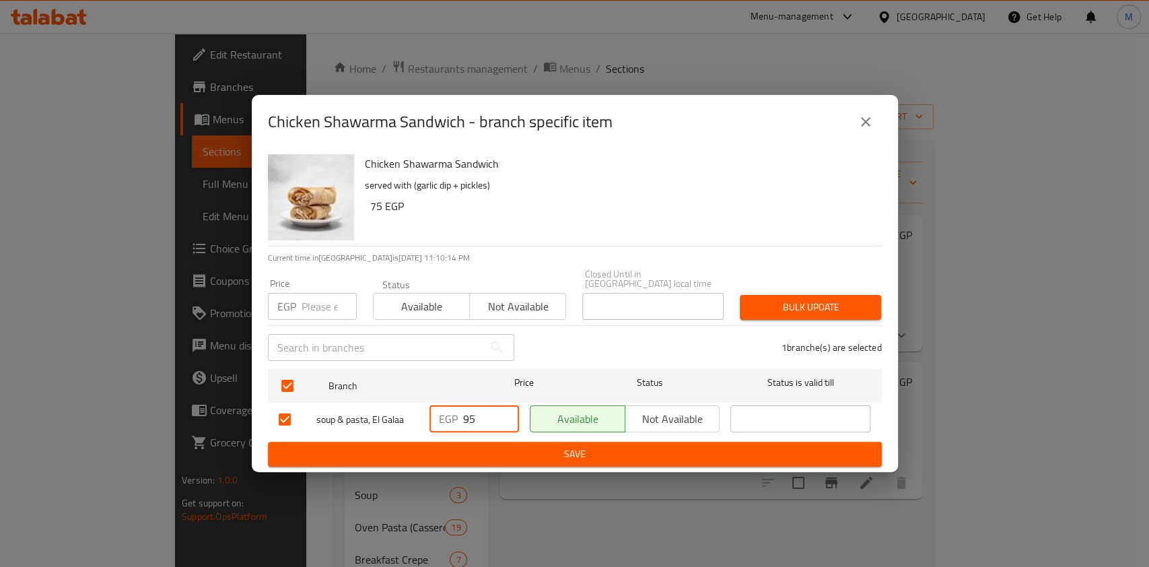
type input "95"
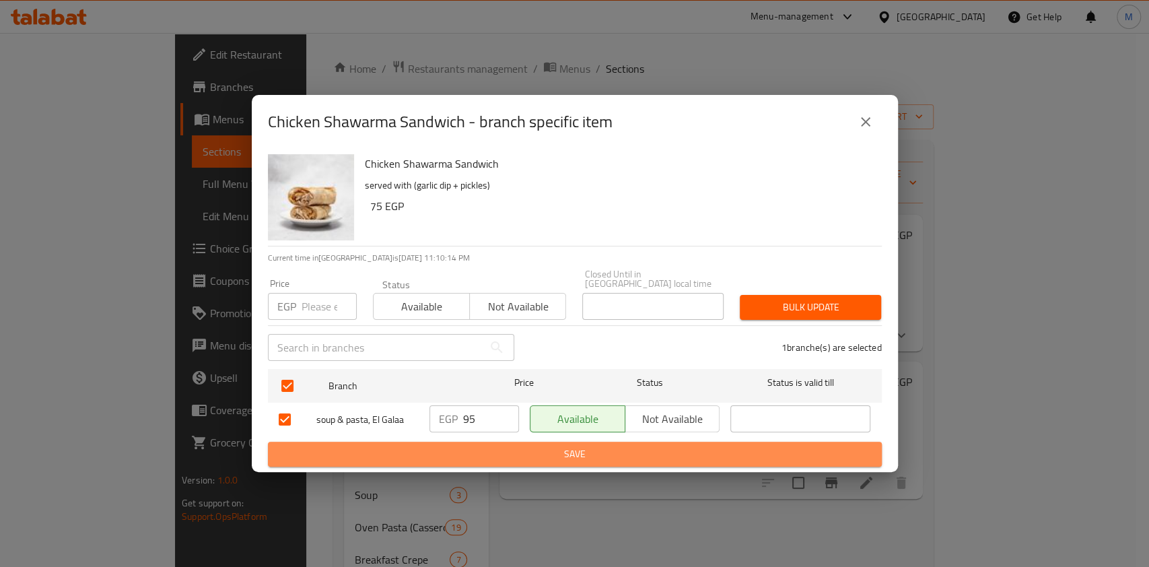
click at [471, 447] on span "Save" at bounding box center [575, 454] width 592 height 17
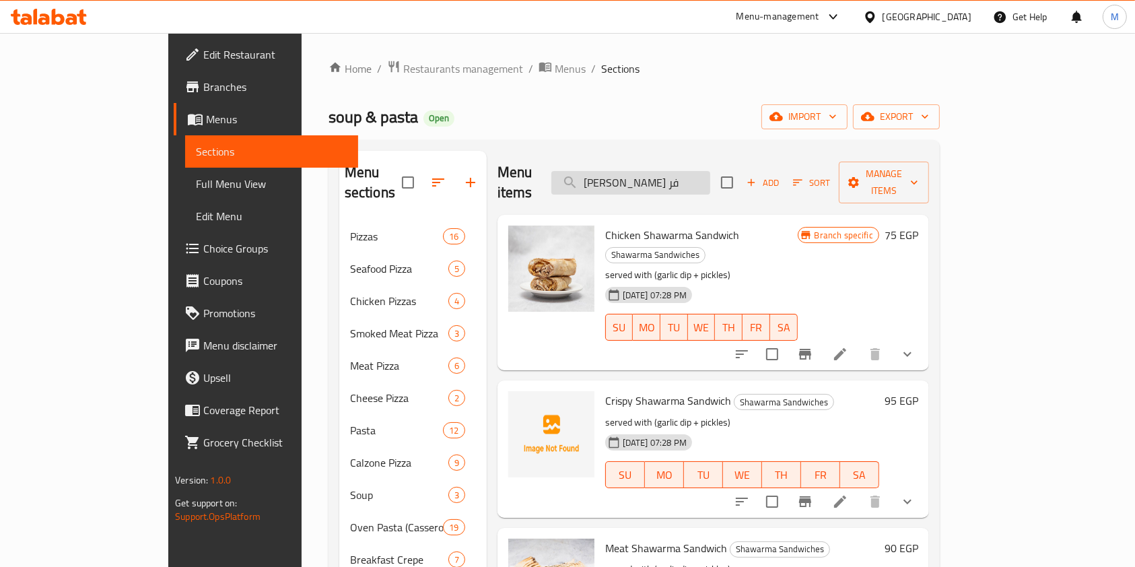
click at [710, 174] on input "ساندوتش شاورما فر" at bounding box center [630, 183] width 159 height 24
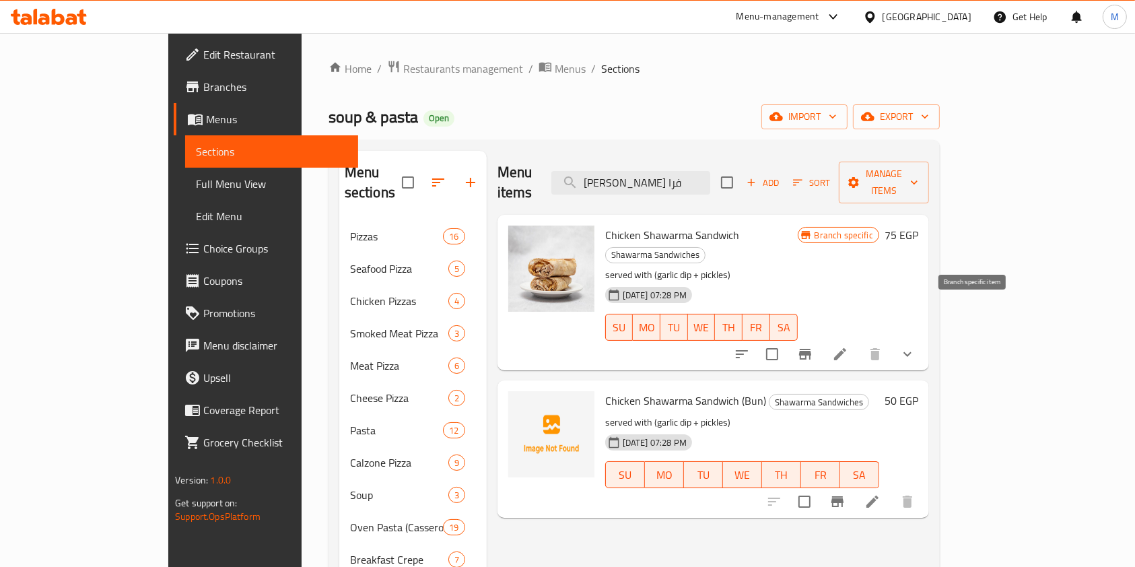
type input "ساندوتش شاورما فرا"
click at [821, 338] on button "Branch-specific-item" at bounding box center [805, 354] width 32 height 32
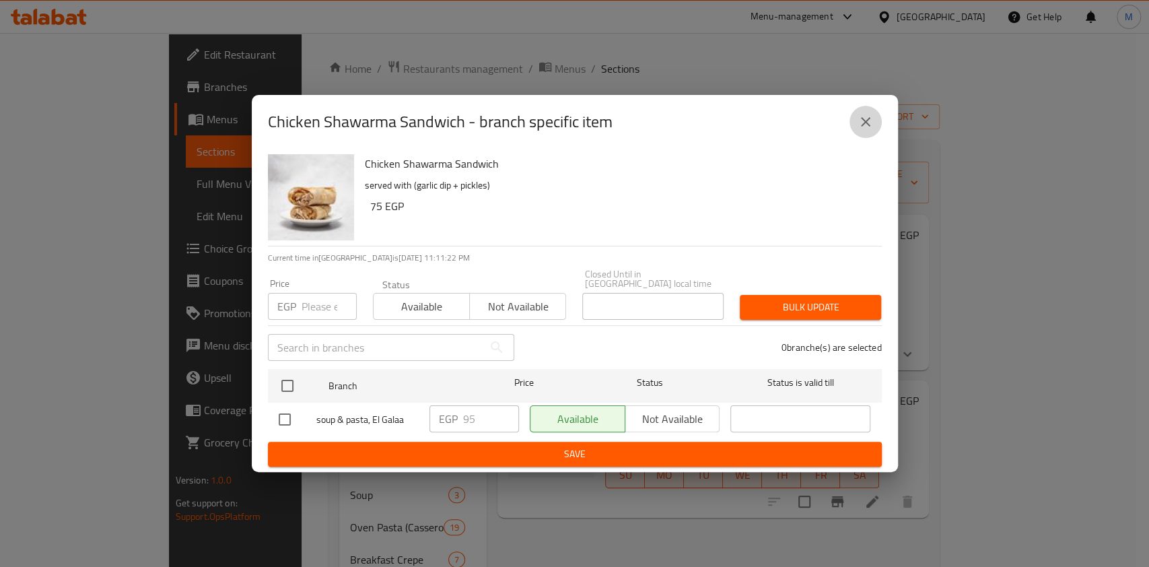
click at [860, 130] on icon "close" at bounding box center [866, 122] width 16 height 16
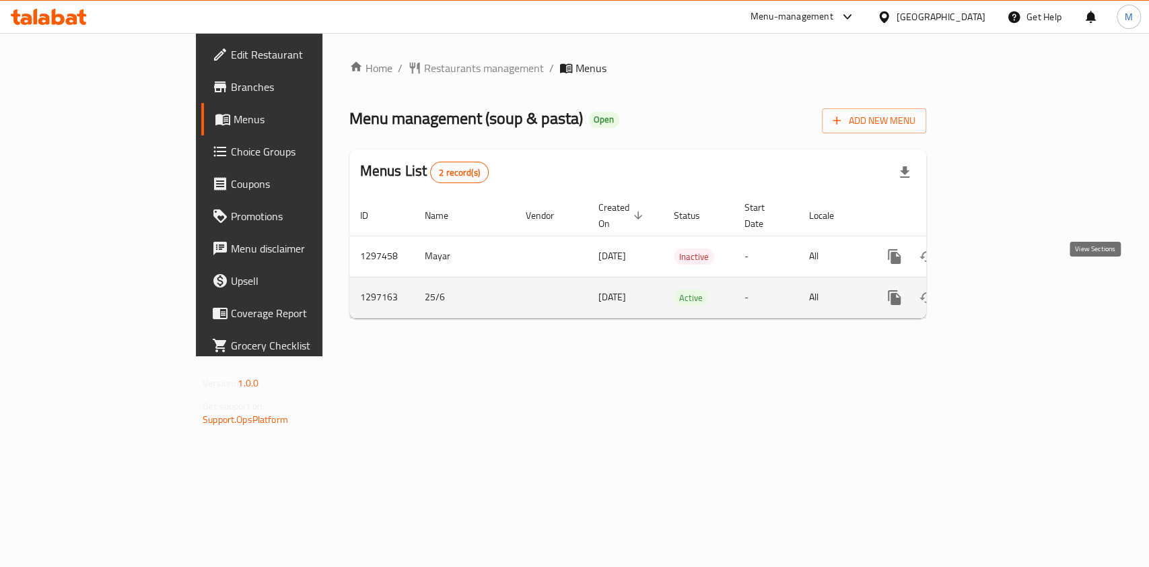
click at [1008, 281] on link "enhanced table" at bounding box center [992, 297] width 32 height 32
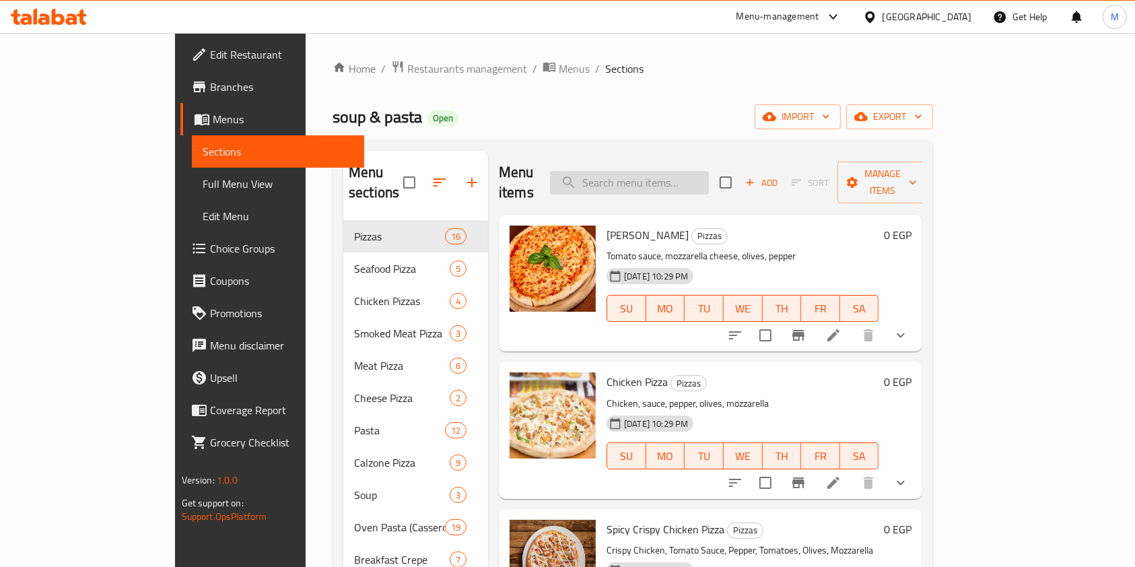
click at [670, 171] on input "search" at bounding box center [629, 183] width 159 height 24
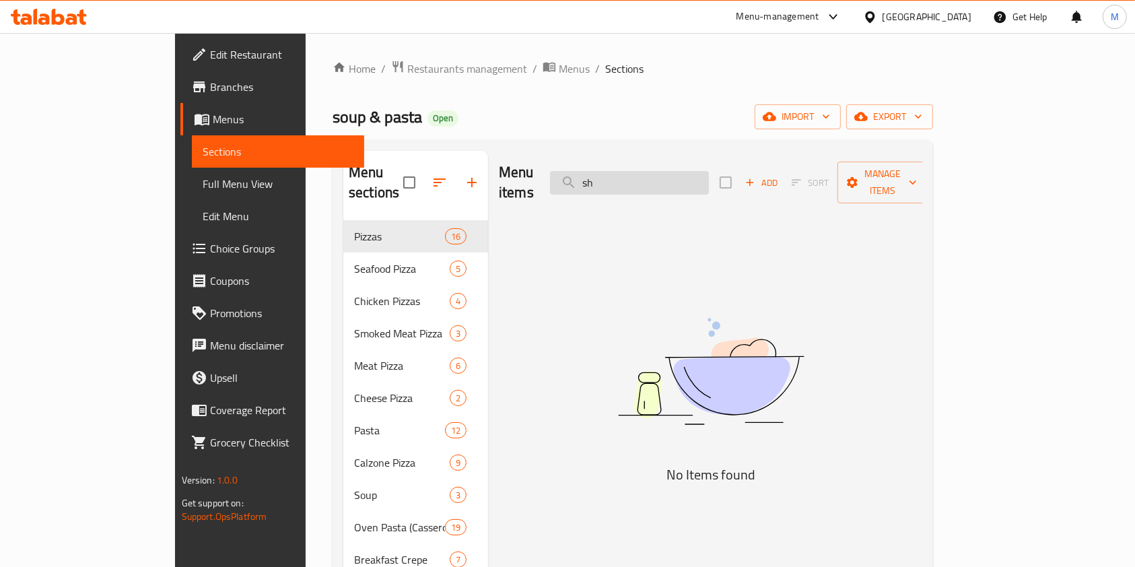
type input "s"
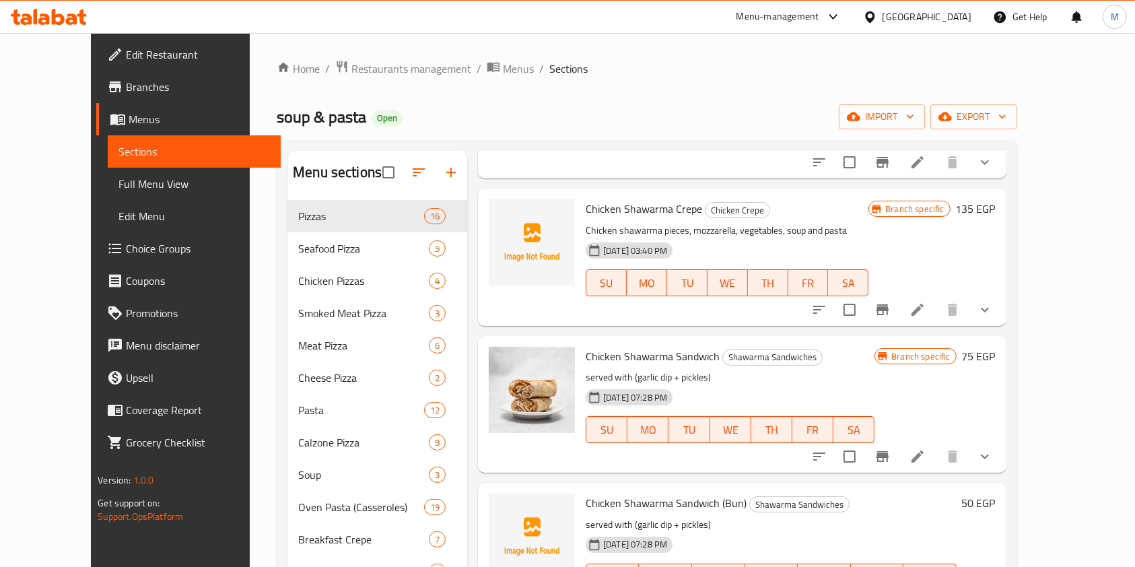
scroll to position [441, 0]
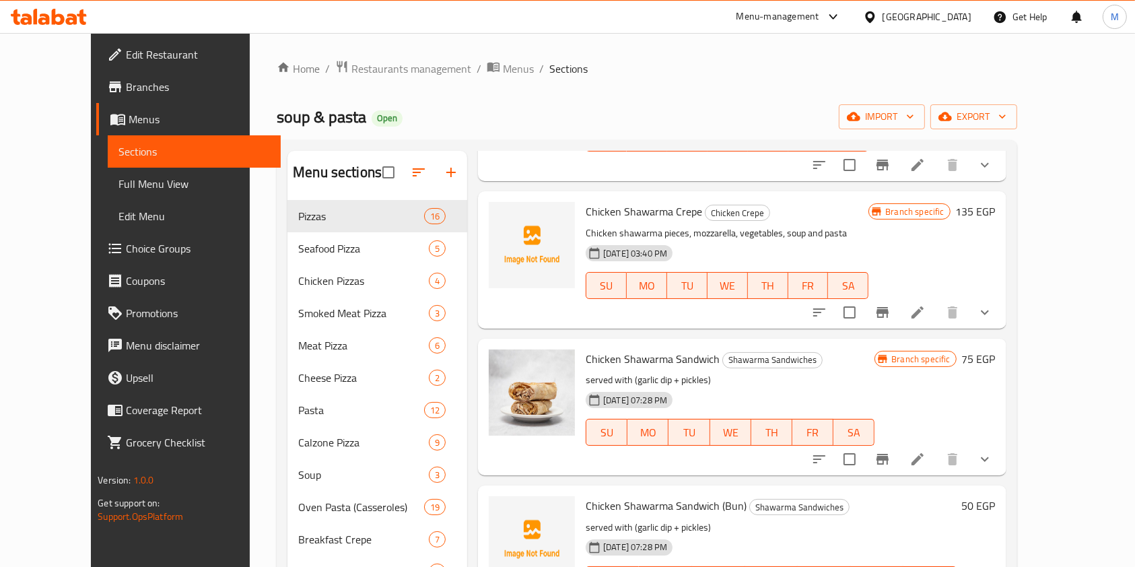
type input "شاورما فراخ"
click at [1001, 446] on button "show more" at bounding box center [985, 459] width 32 height 32
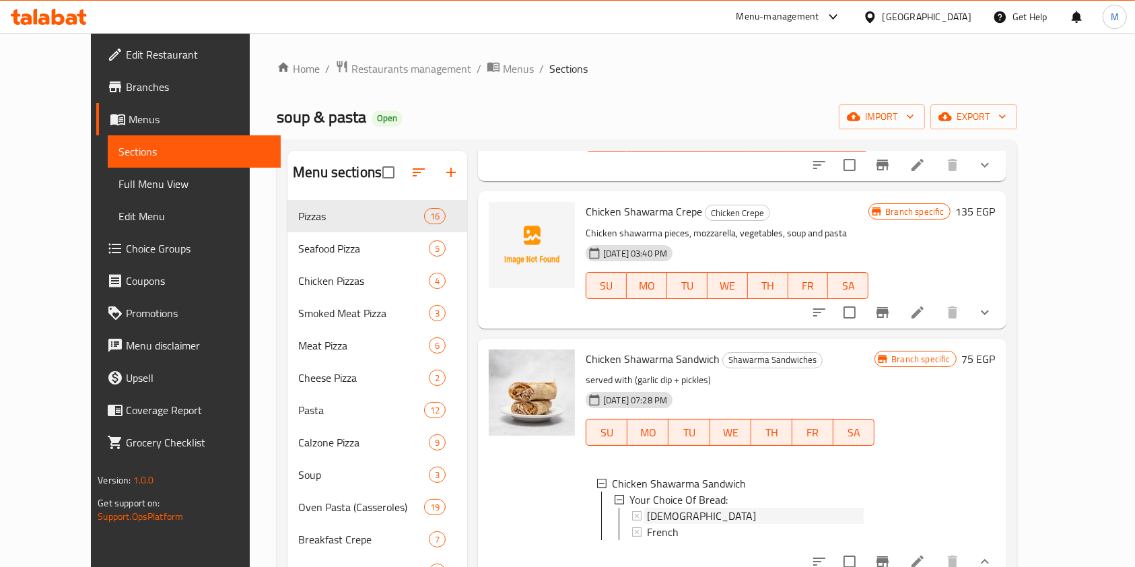
click at [706, 508] on div "Syrian" at bounding box center [755, 516] width 217 height 16
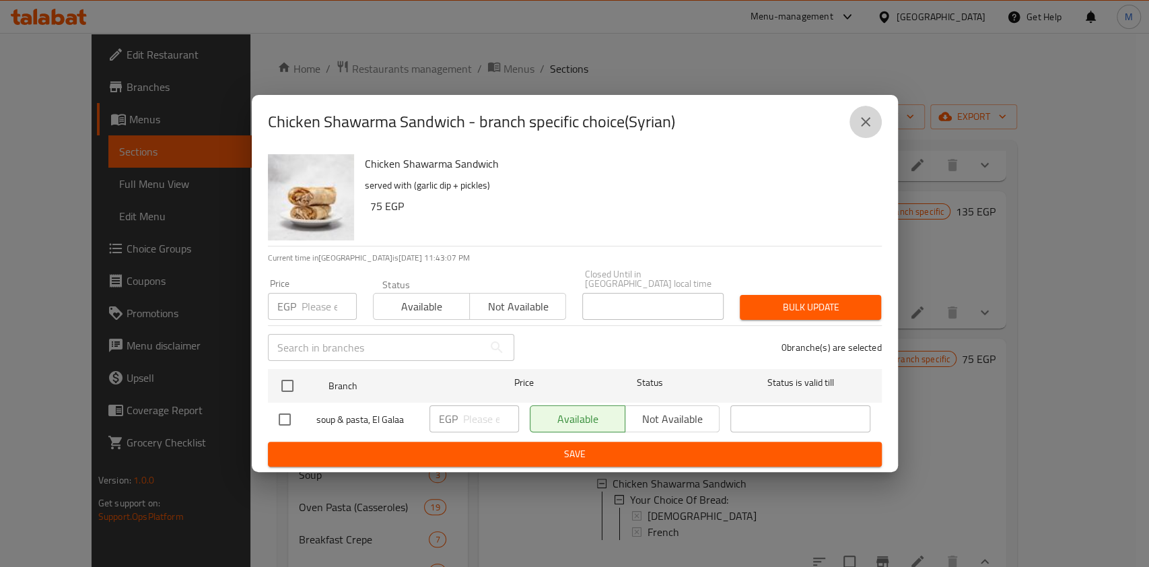
click at [858, 116] on button "close" at bounding box center [866, 122] width 32 height 32
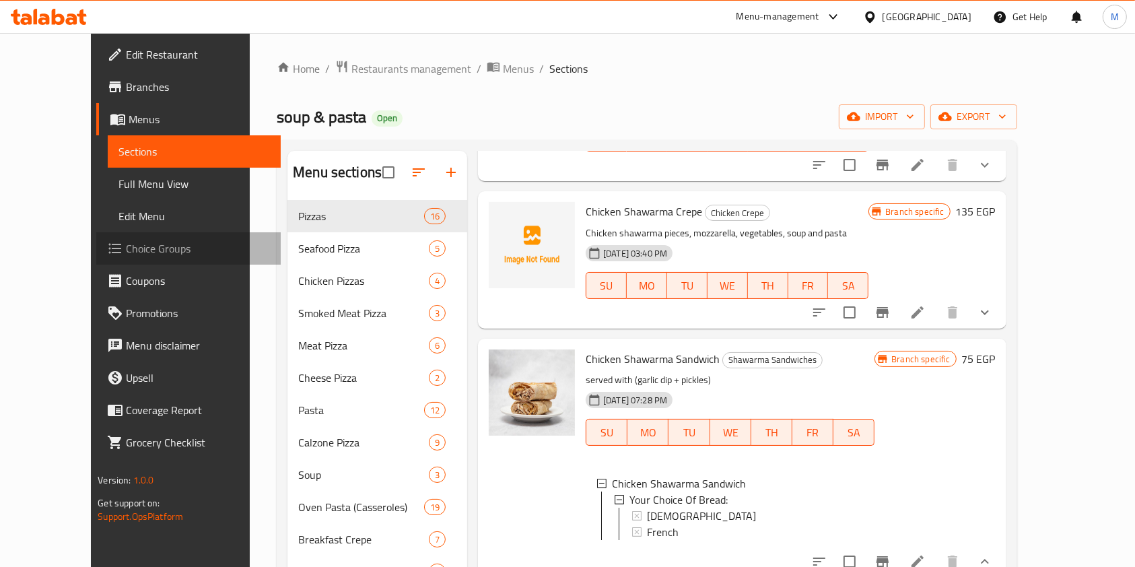
click at [126, 250] on span "Choice Groups" at bounding box center [198, 248] width 144 height 16
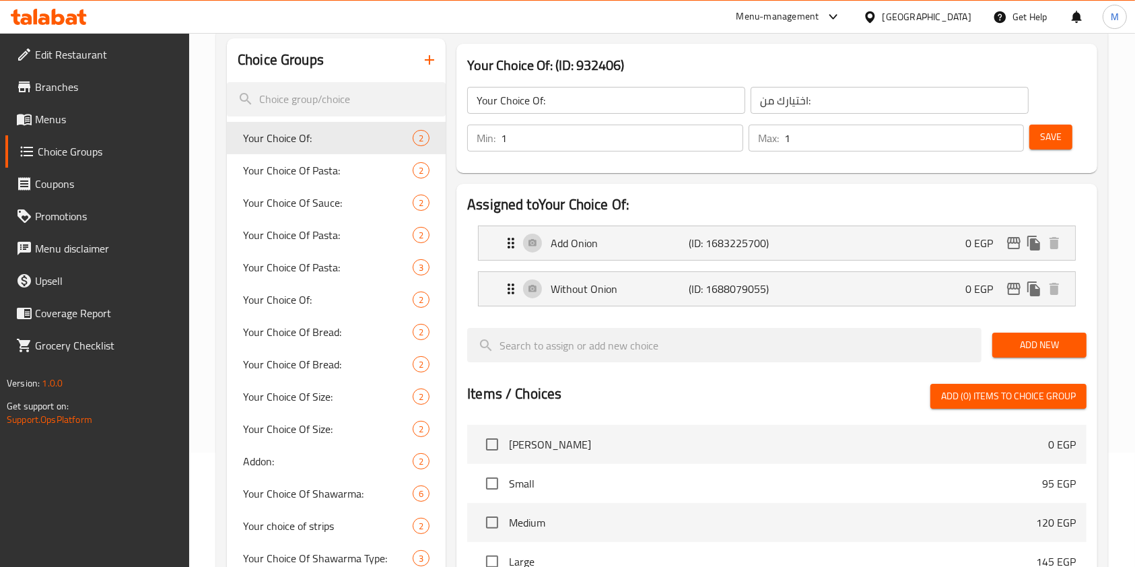
scroll to position [101, 0]
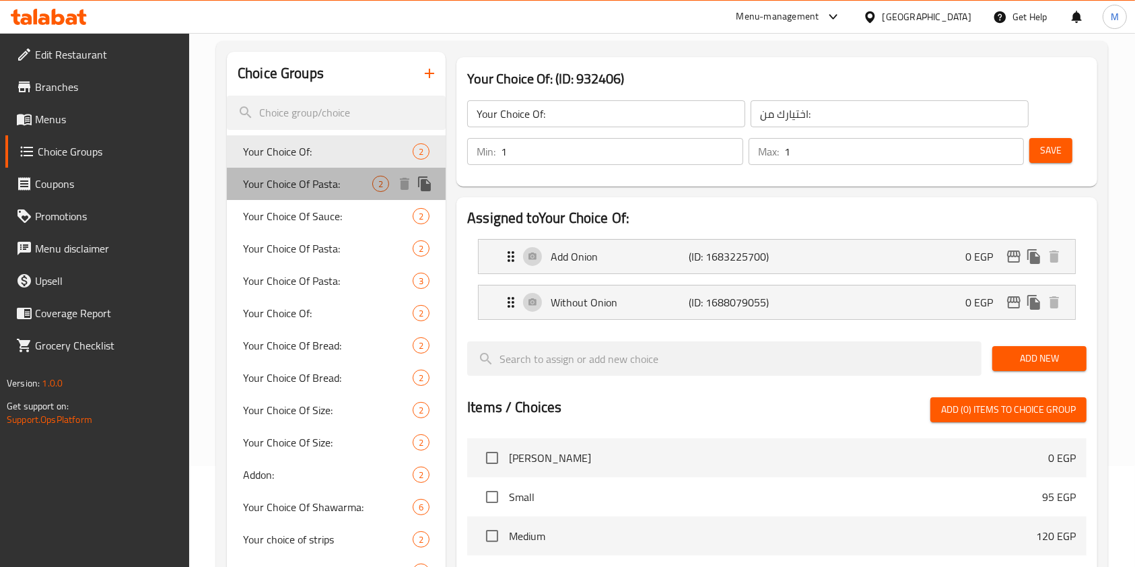
click at [352, 184] on span "Your Choice Of Pasta:" at bounding box center [307, 184] width 129 height 16
type input "Your Choice Of Pasta:"
type input "اختيارك من المكرونة:"
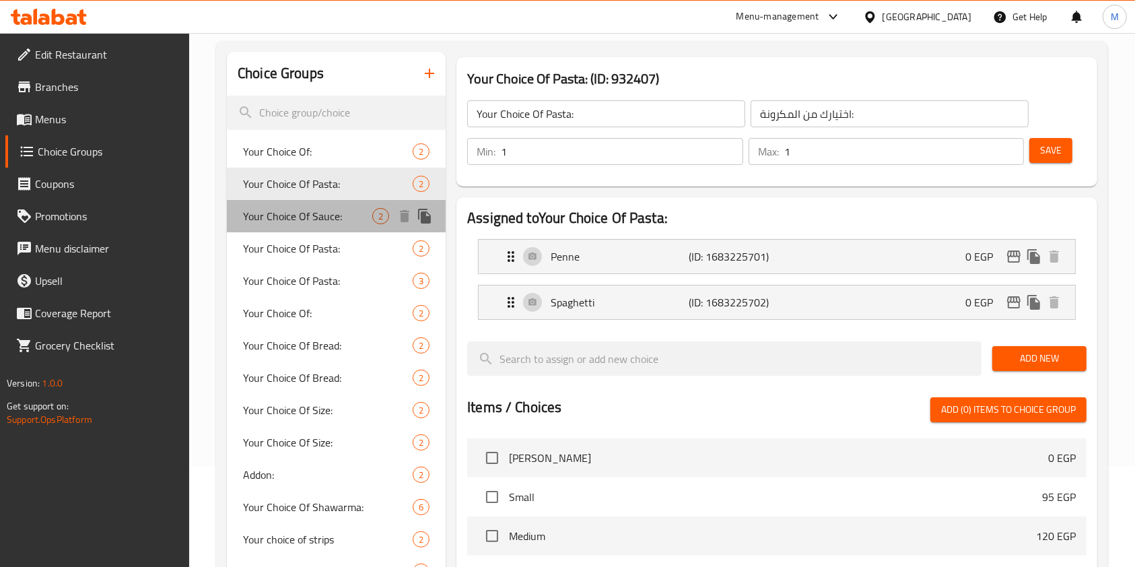
click at [339, 216] on span "Your Choice Of Sauce:" at bounding box center [307, 216] width 129 height 16
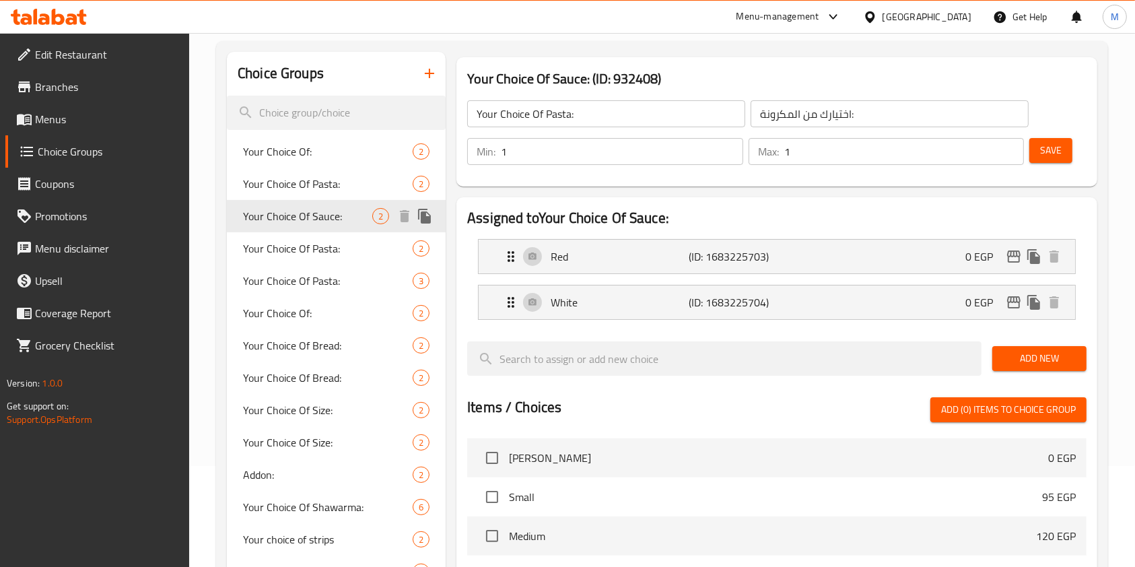
type input "Your Choice Of Sauce:"
type input "اختيارك من الصوص:"
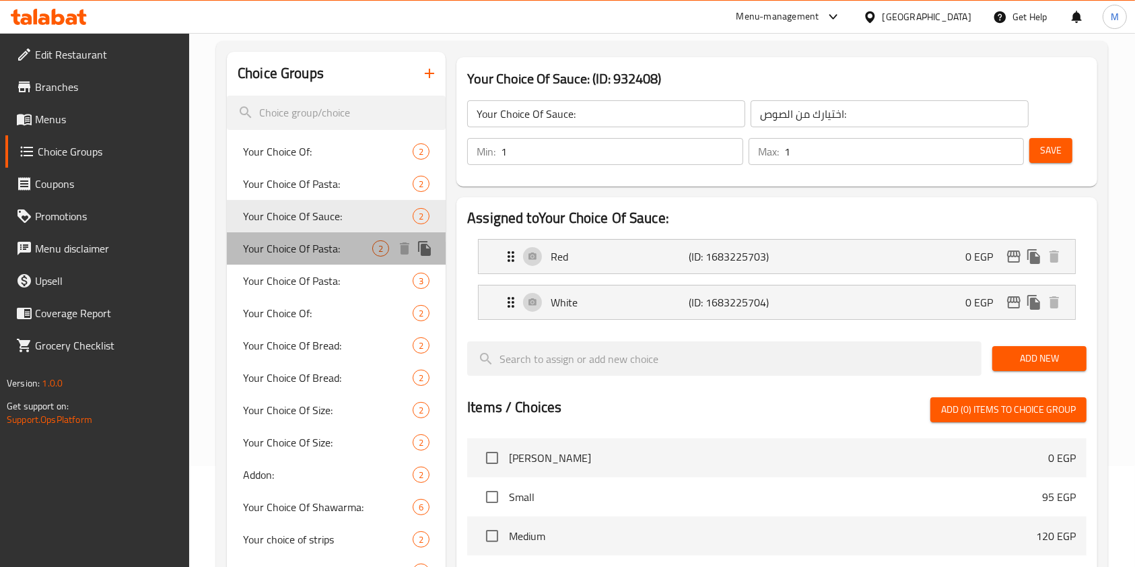
click at [337, 236] on div "Your Choice Of Pasta: 2" at bounding box center [336, 248] width 219 height 32
type input "Your Choice Of Pasta:"
type input "اختيارك من المكرونة:"
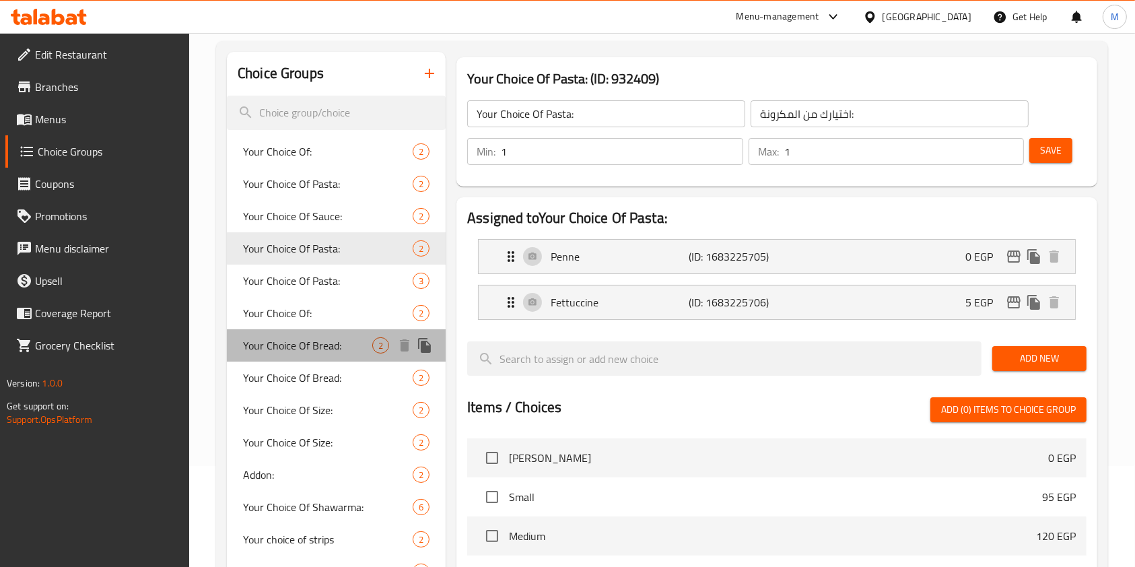
click at [332, 337] on span "Your Choice Of Bread:" at bounding box center [307, 345] width 129 height 16
type input "Your Choice Of Bread:"
type input "اختيارك من الخبز:"
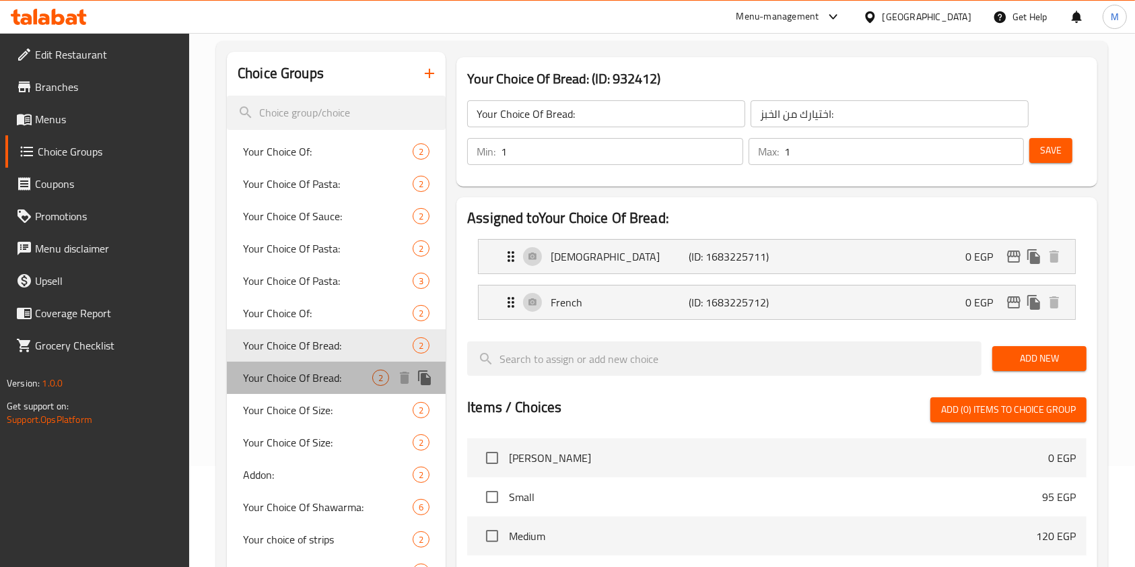
click at [285, 370] on span "Your Choice Of Bread:" at bounding box center [307, 378] width 129 height 16
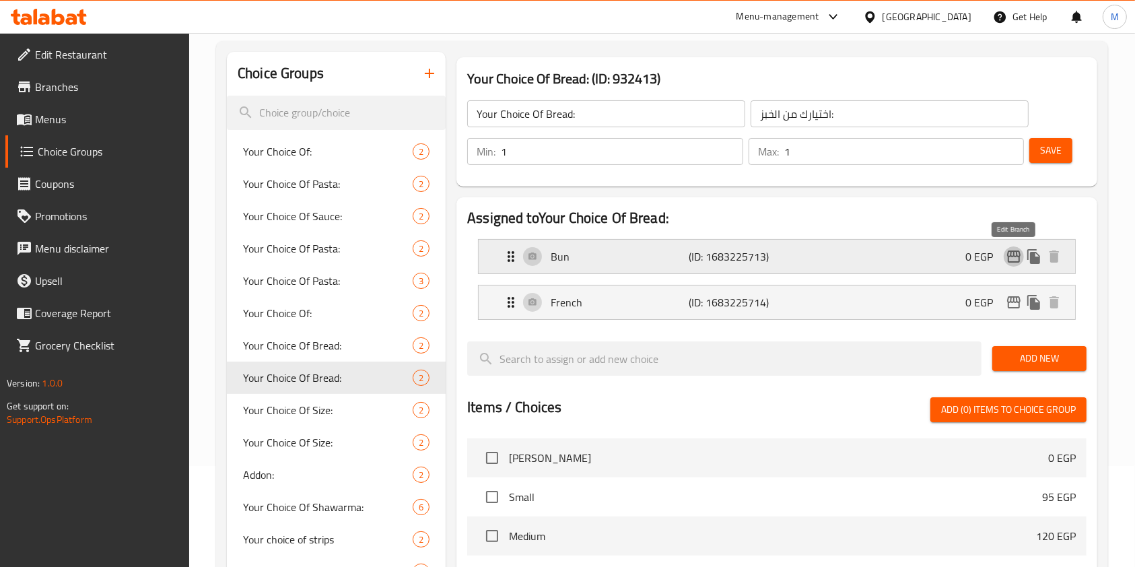
click at [1009, 250] on icon "edit" at bounding box center [1013, 256] width 13 height 12
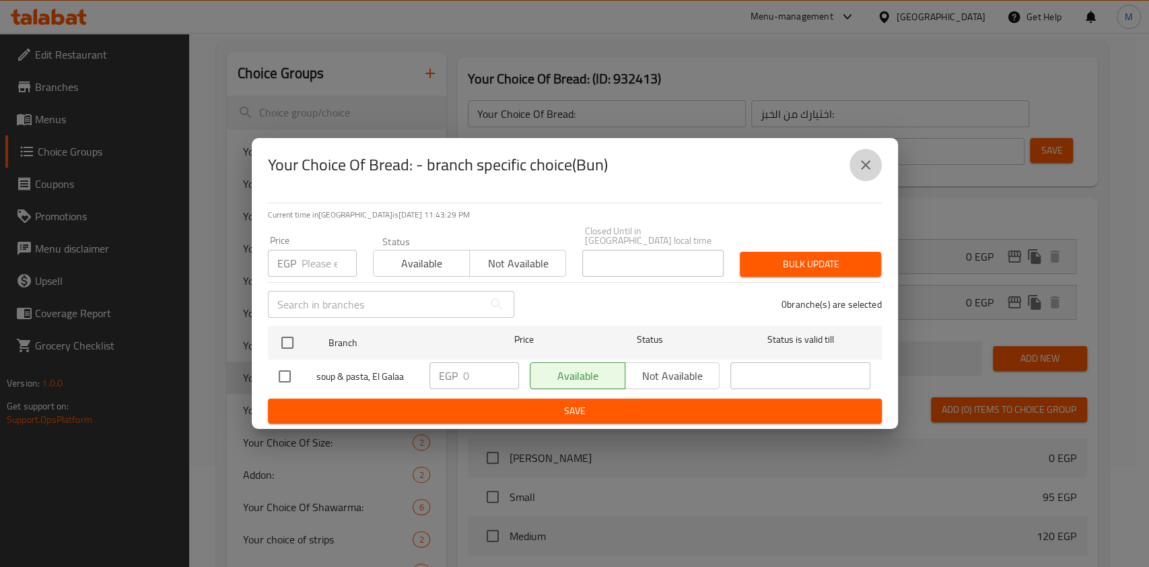
click at [871, 179] on button "close" at bounding box center [866, 165] width 32 height 32
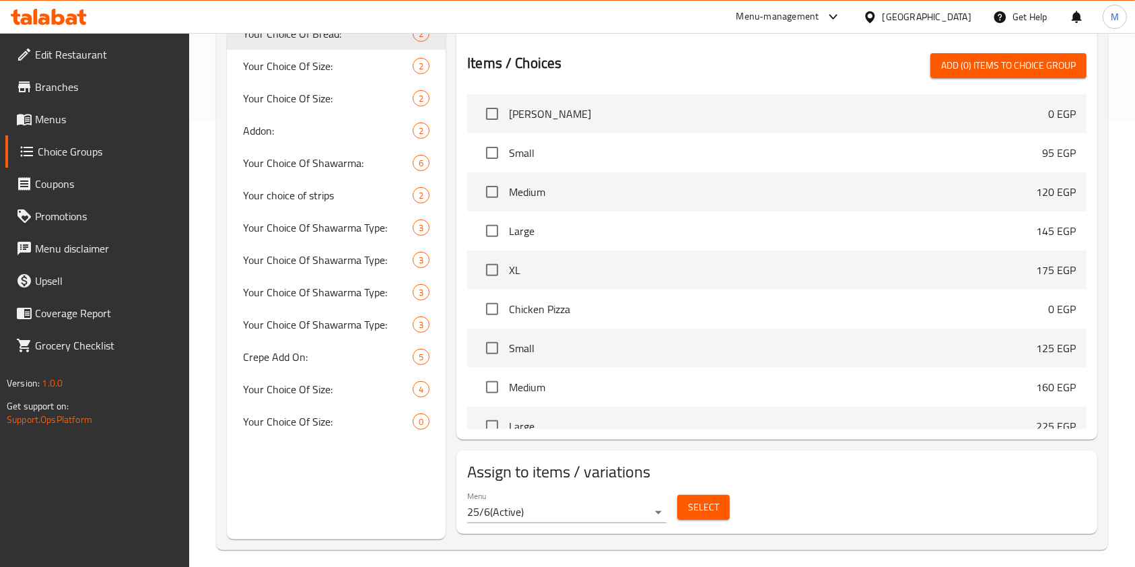
scroll to position [455, 0]
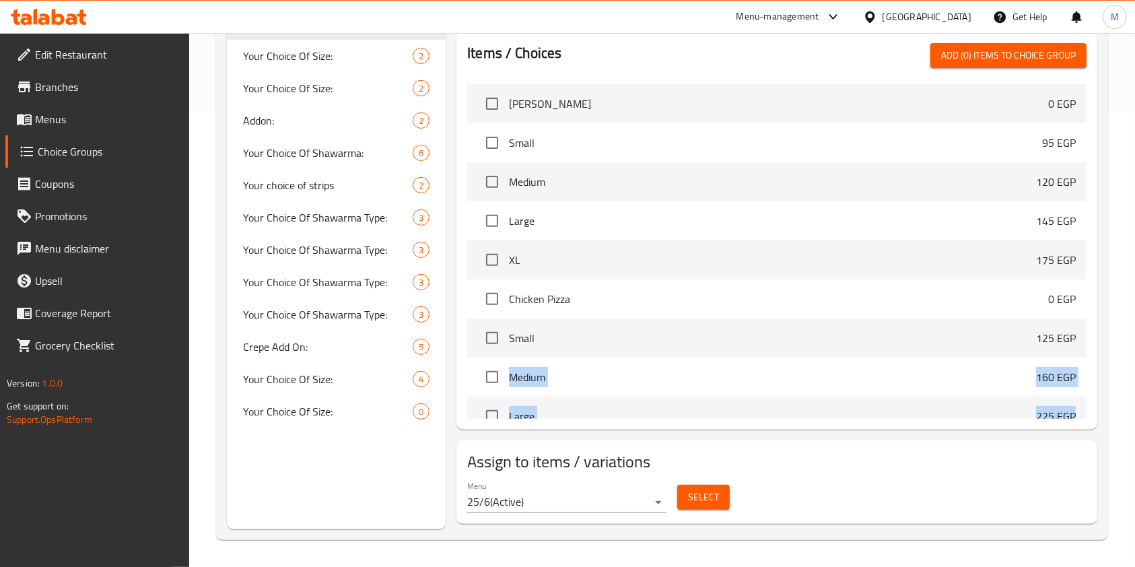
drag, startPoint x: 1123, startPoint y: 420, endPoint x: 1148, endPoint y: 317, distance: 106.0
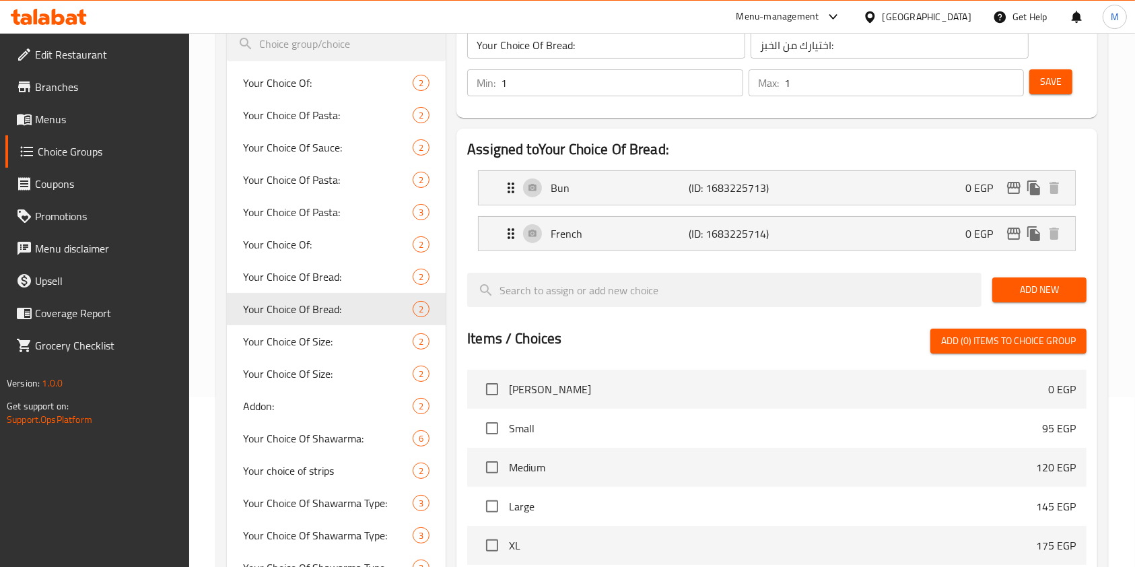
scroll to position [0, 0]
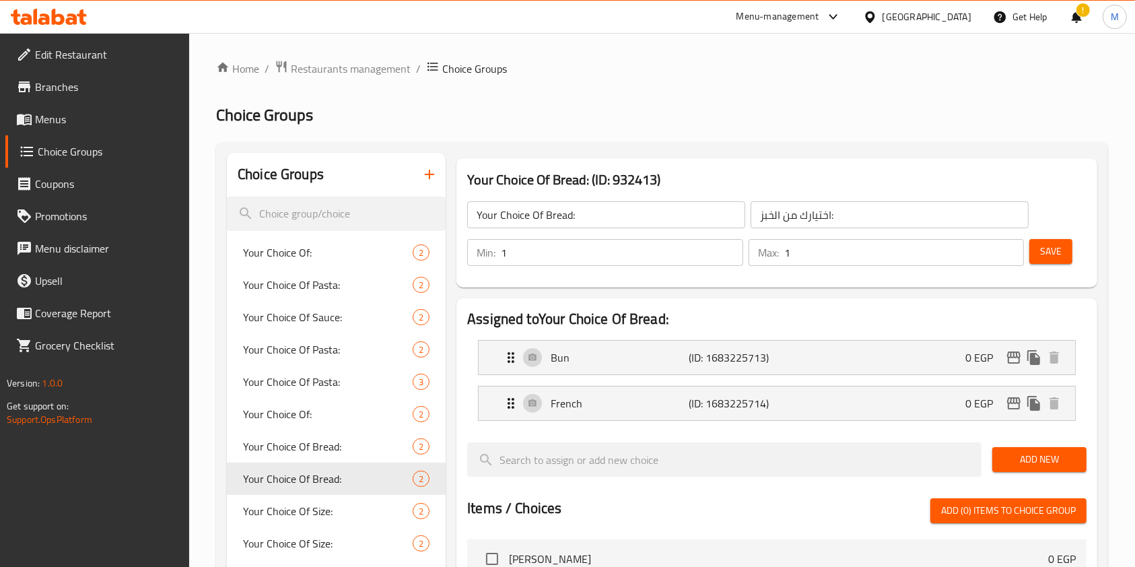
click at [76, 22] on icon at bounding box center [71, 18] width 11 height 11
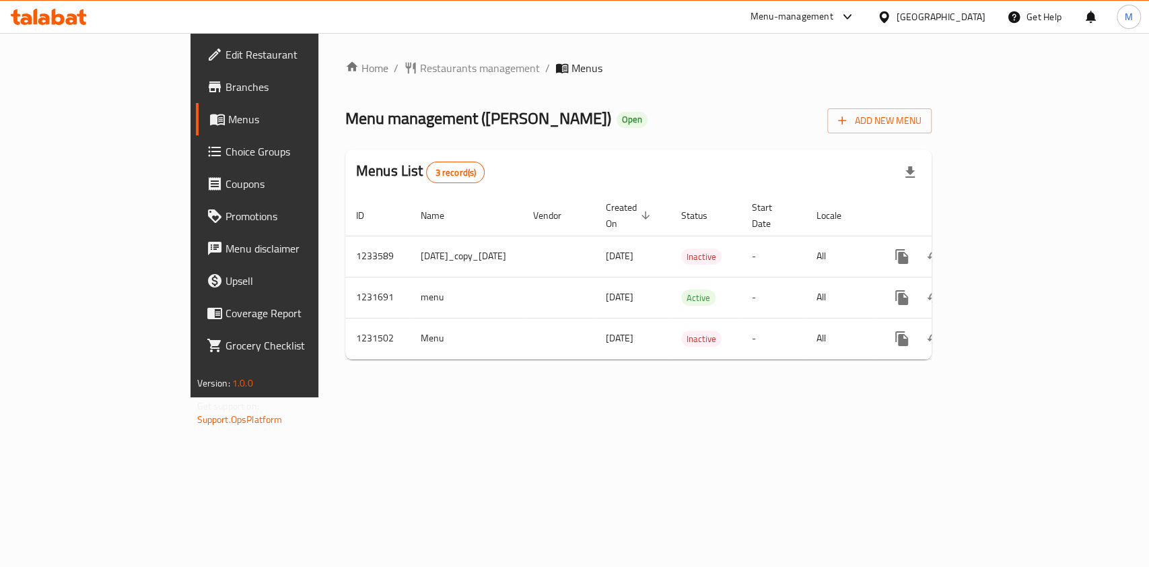
click at [63, 22] on icon at bounding box center [58, 17] width 13 height 16
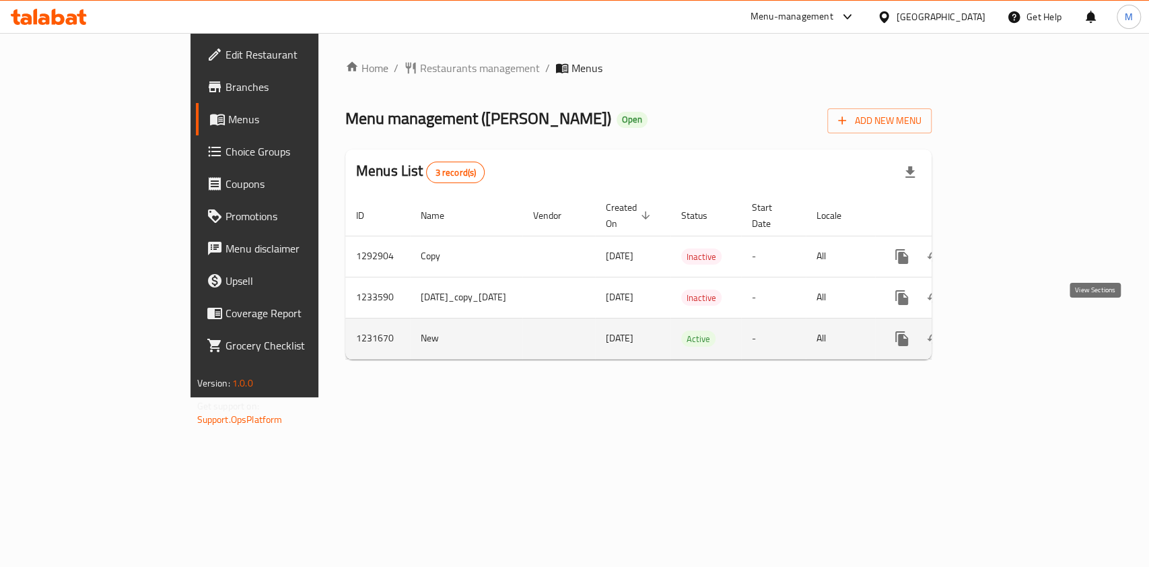
click at [1015, 332] on link "enhanced table" at bounding box center [999, 338] width 32 height 32
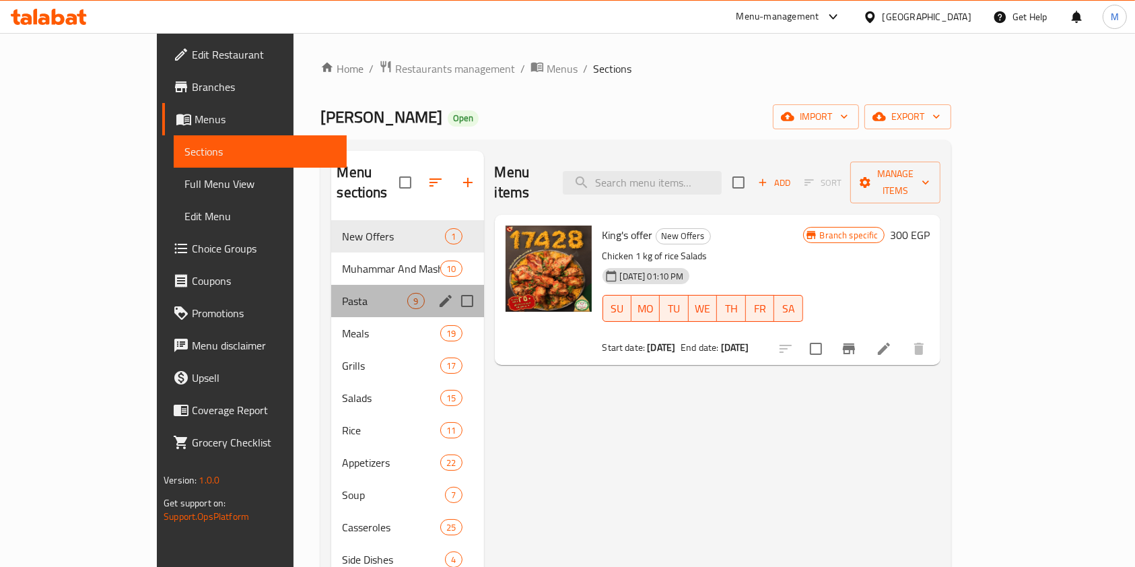
click at [331, 285] on div "Pasta 9" at bounding box center [407, 301] width 152 height 32
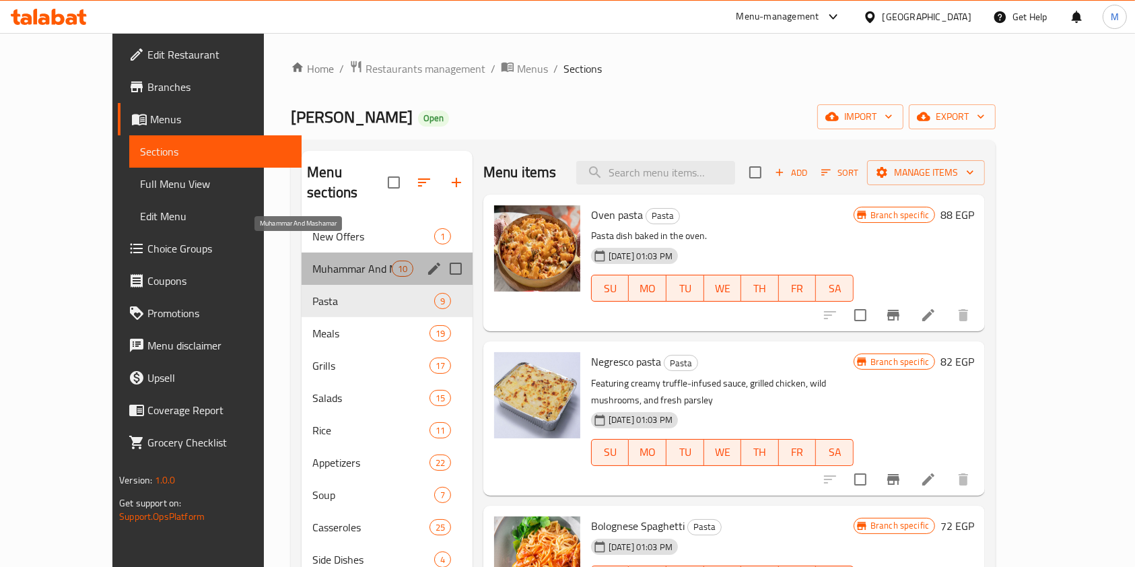
click at [335, 261] on span "Muhammar And Mashamar" at bounding box center [351, 269] width 79 height 16
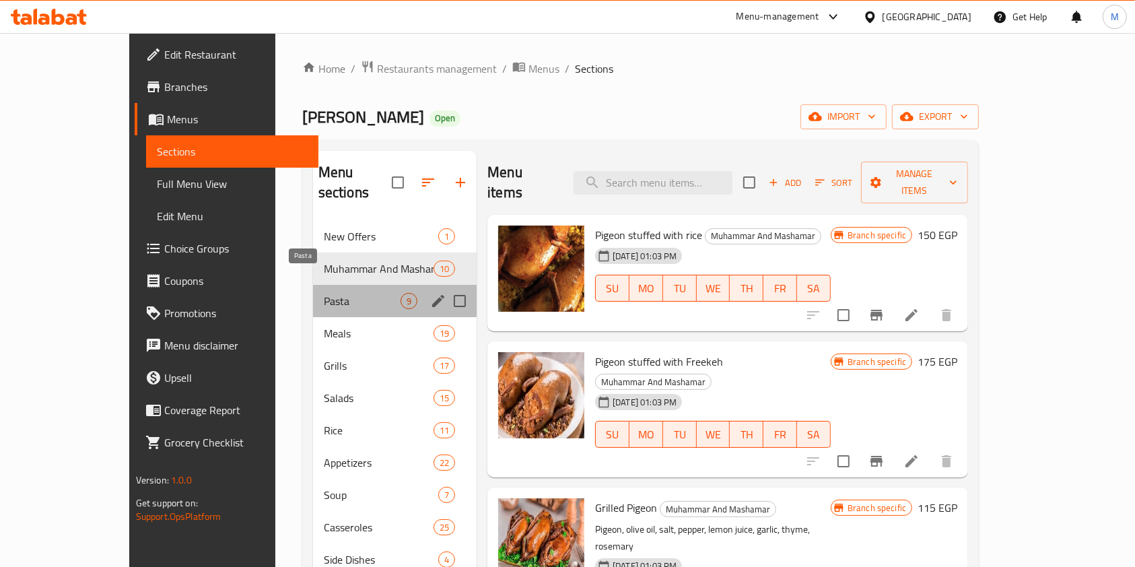
click at [340, 293] on span "Pasta" at bounding box center [362, 301] width 77 height 16
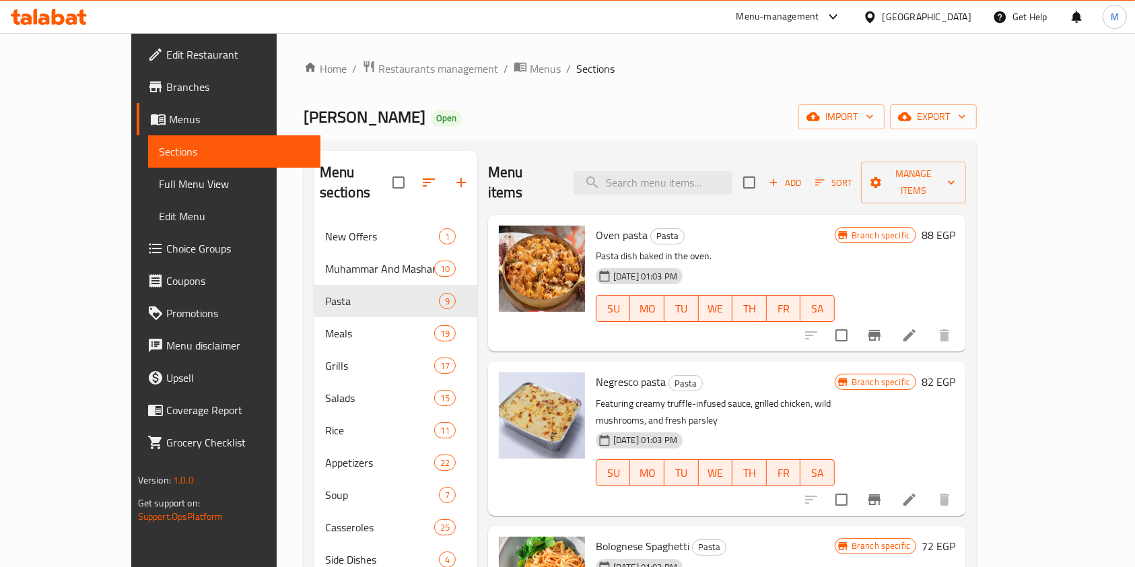
click at [83, 24] on icon at bounding box center [81, 16] width 9 height 15
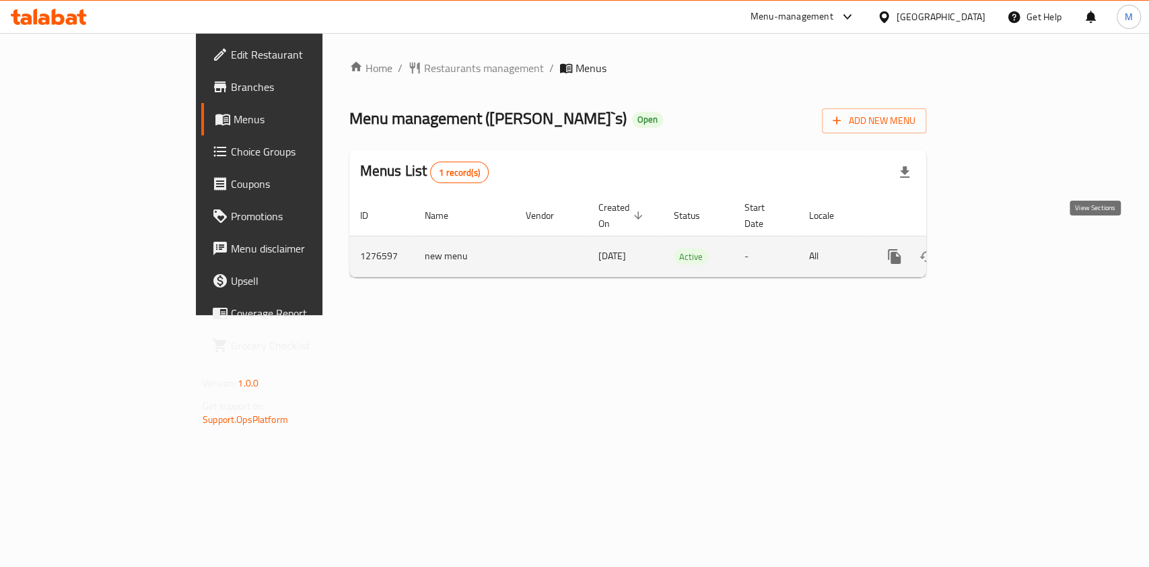
click at [998, 250] on icon "enhanced table" at bounding box center [992, 256] width 12 height 12
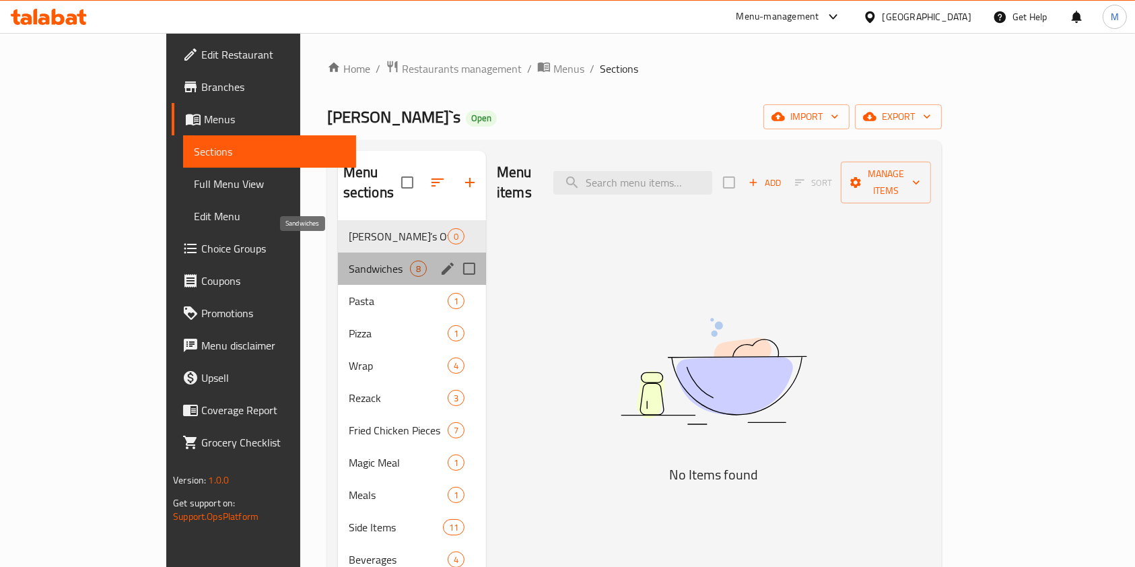
click at [362, 261] on span "Sandwiches" at bounding box center [379, 269] width 61 height 16
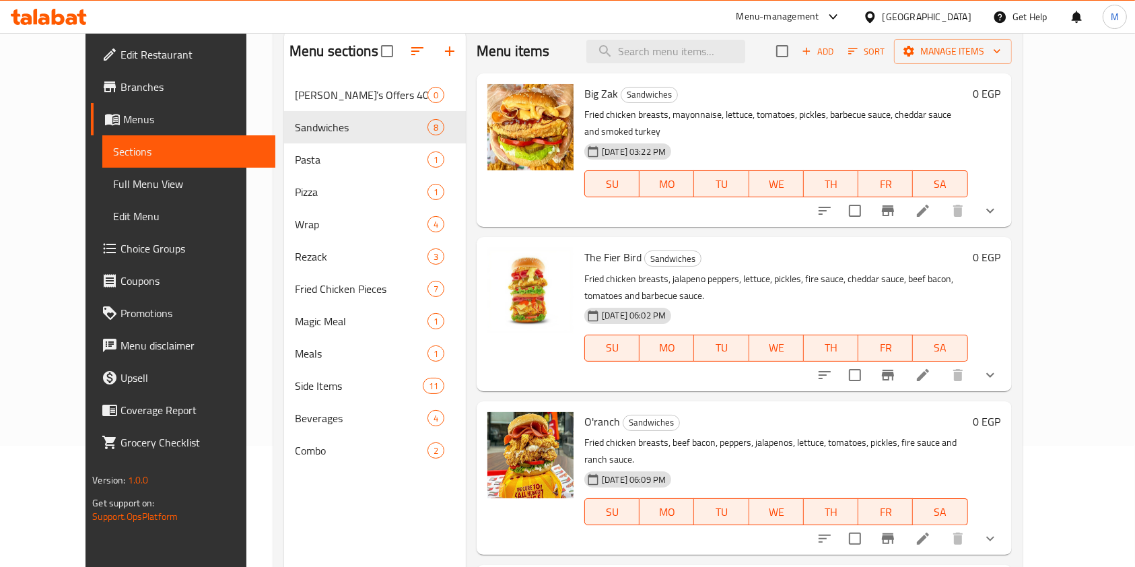
scroll to position [125, 0]
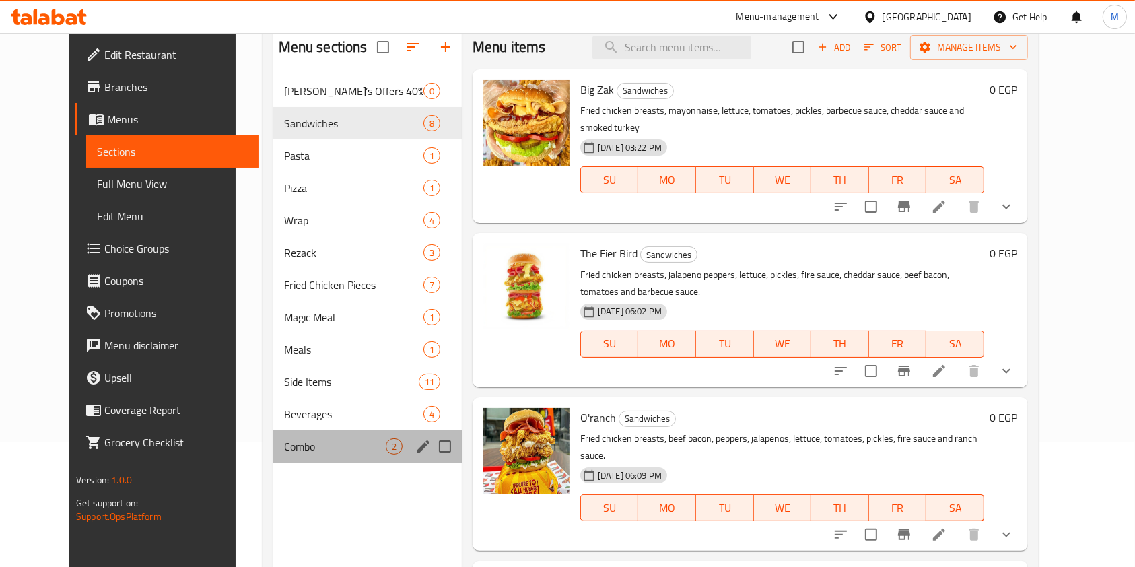
click at [312, 434] on div "Combo 2" at bounding box center [367, 446] width 189 height 32
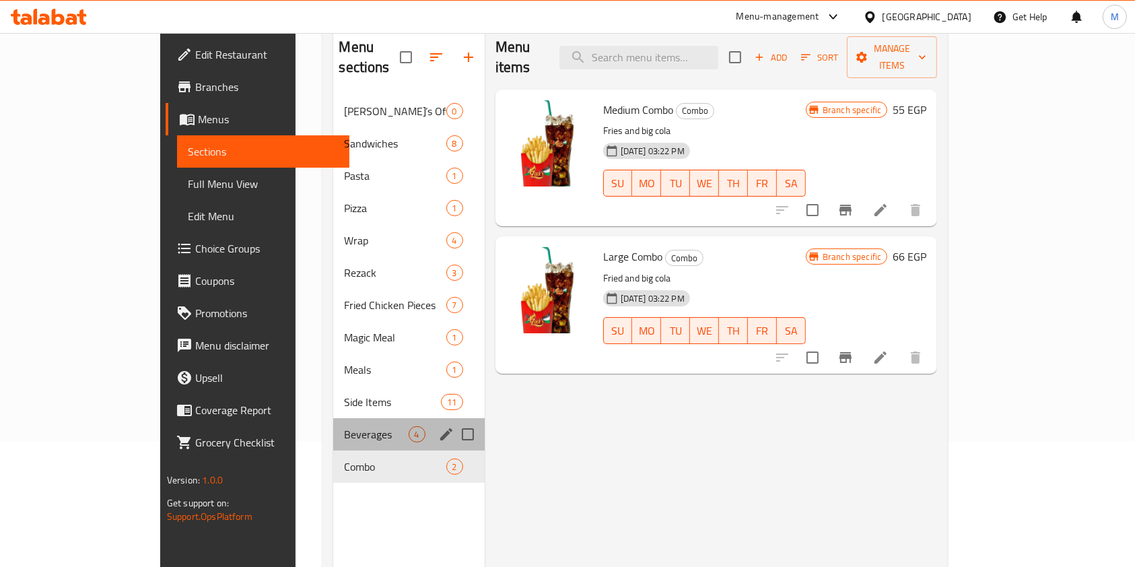
click at [333, 418] on div "Beverages 4" at bounding box center [408, 434] width 151 height 32
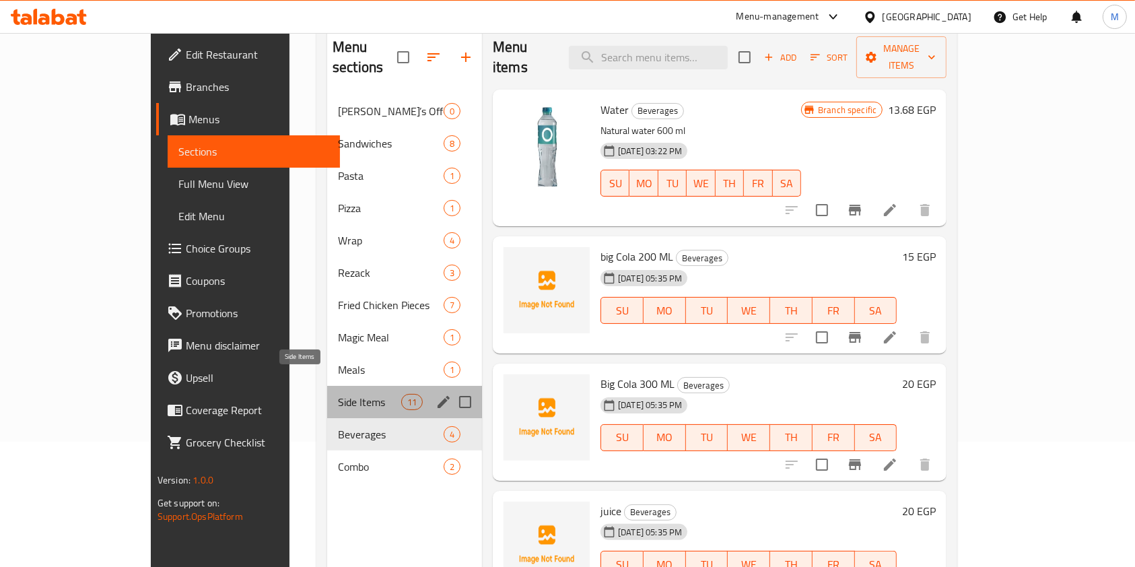
click at [338, 394] on span "Side Items" at bounding box center [369, 402] width 63 height 16
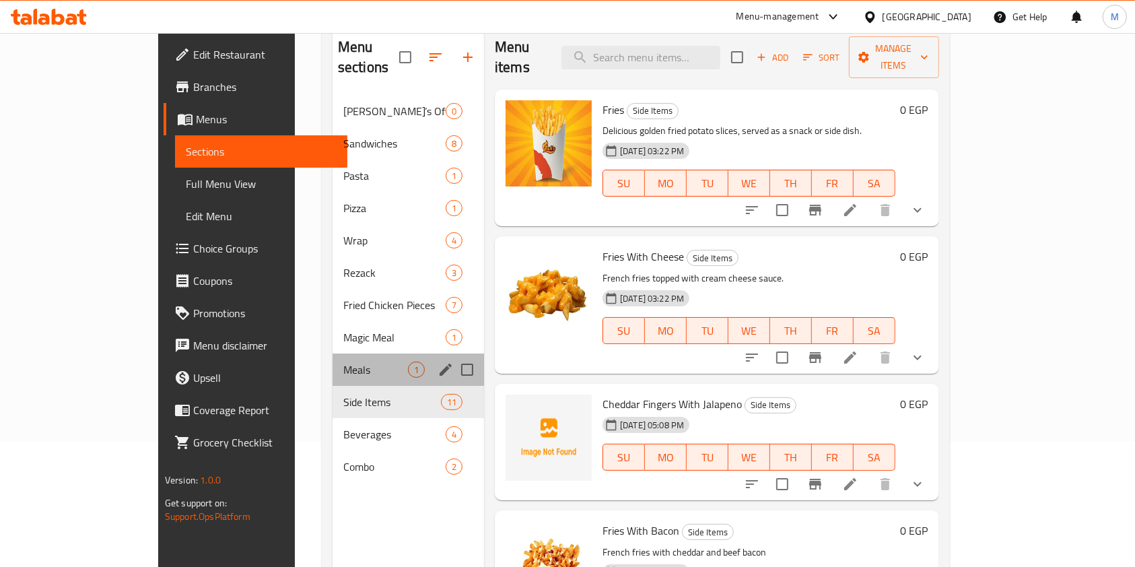
click at [337, 357] on div "Meals 1" at bounding box center [408, 369] width 151 height 32
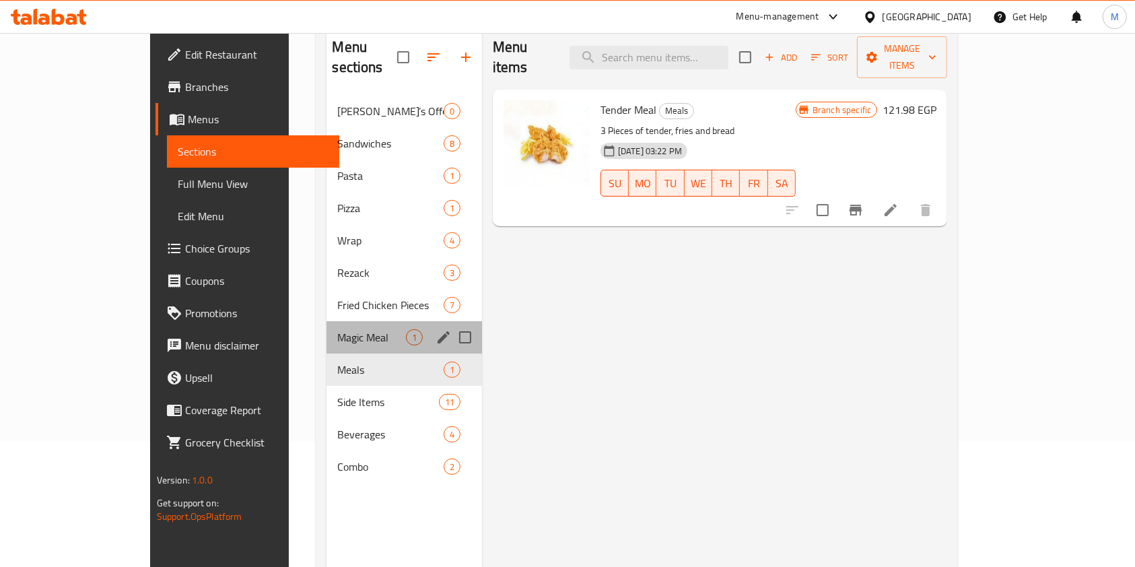
click at [339, 327] on div "Magic Meal 1" at bounding box center [404, 337] width 155 height 32
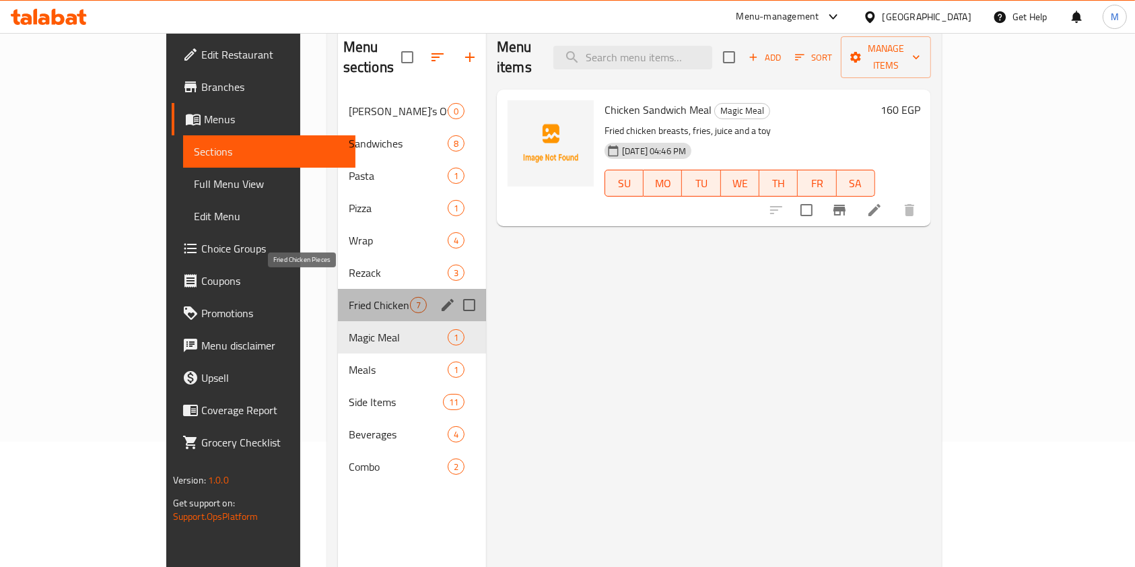
click at [349, 297] on span "Fried Chicken Pieces" at bounding box center [379, 305] width 61 height 16
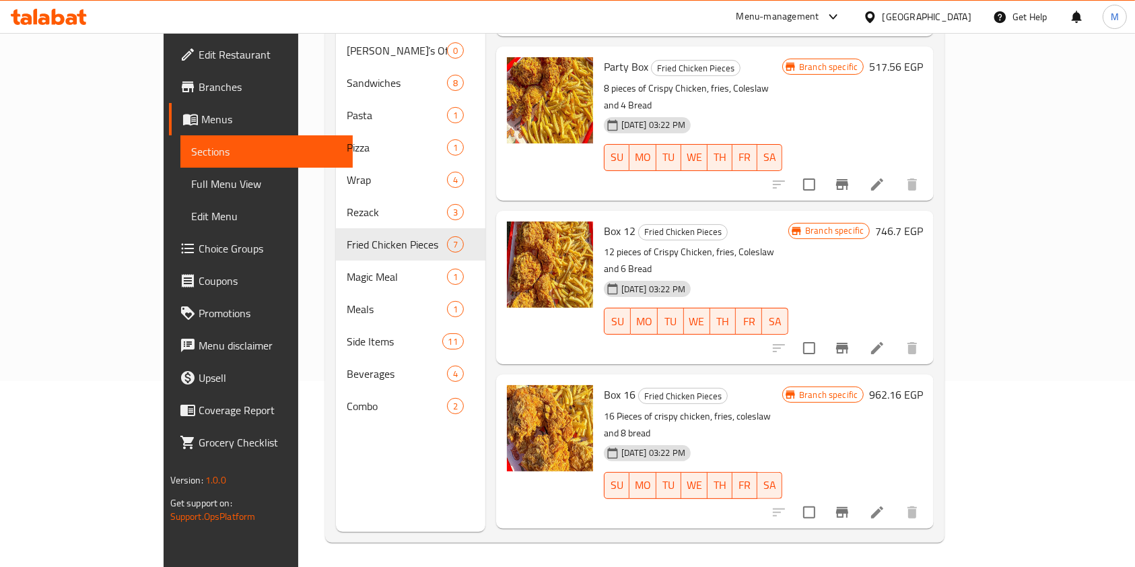
scroll to position [496, 0]
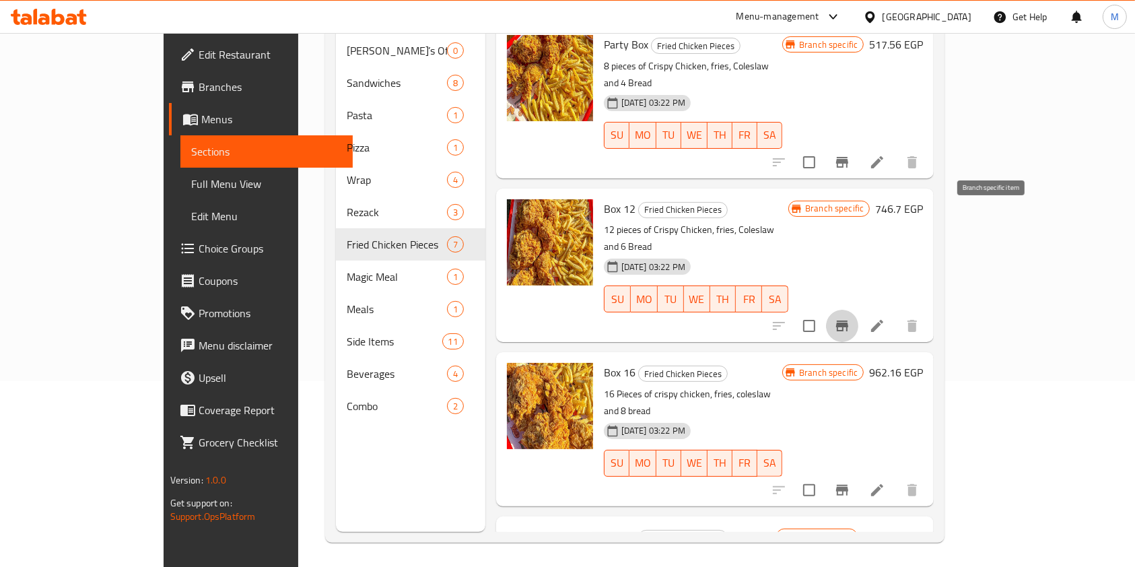
click at [848, 320] on icon "Branch-specific-item" at bounding box center [842, 325] width 12 height 11
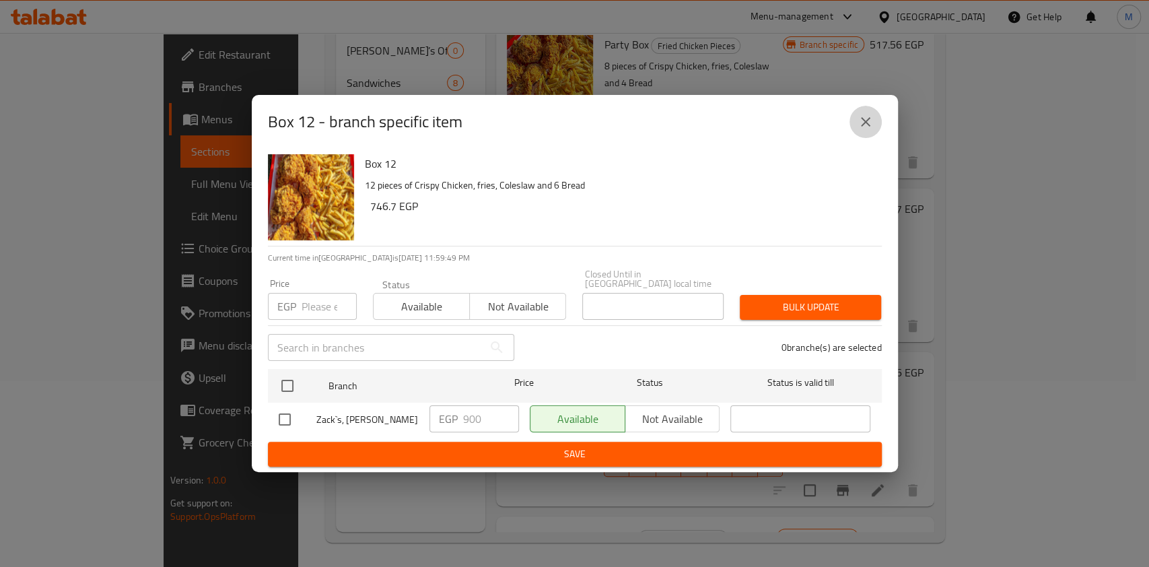
click at [873, 137] on button "close" at bounding box center [866, 122] width 32 height 32
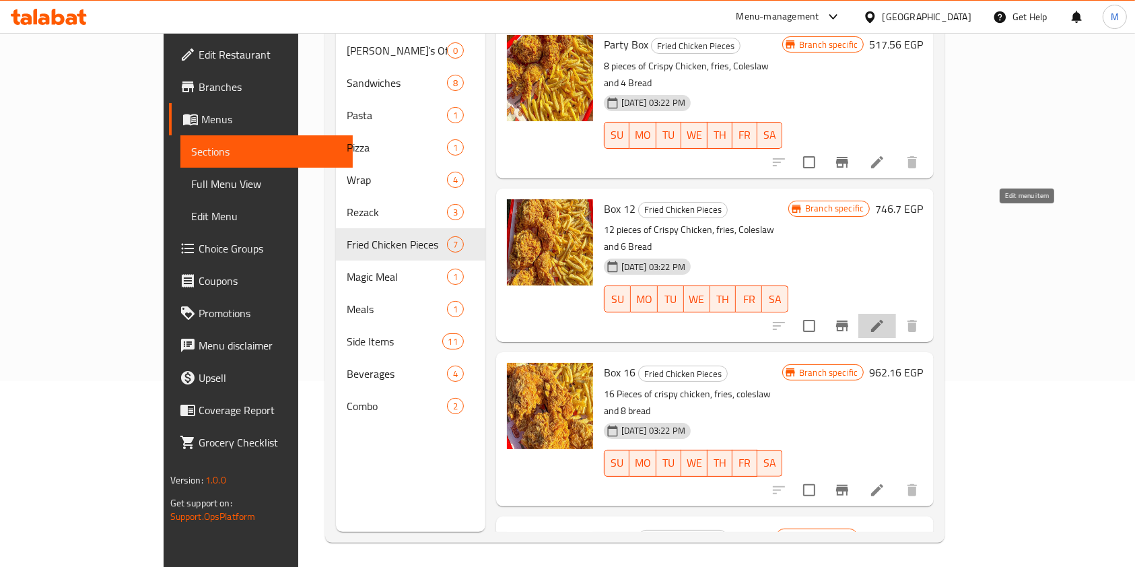
click at [885, 318] on icon at bounding box center [877, 326] width 16 height 16
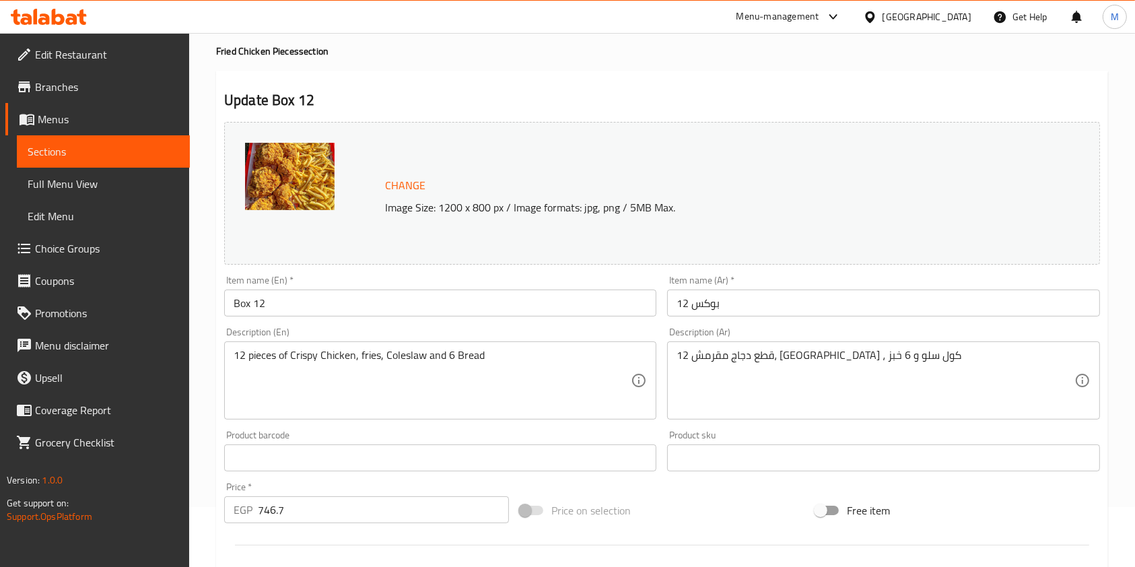
scroll to position [404, 0]
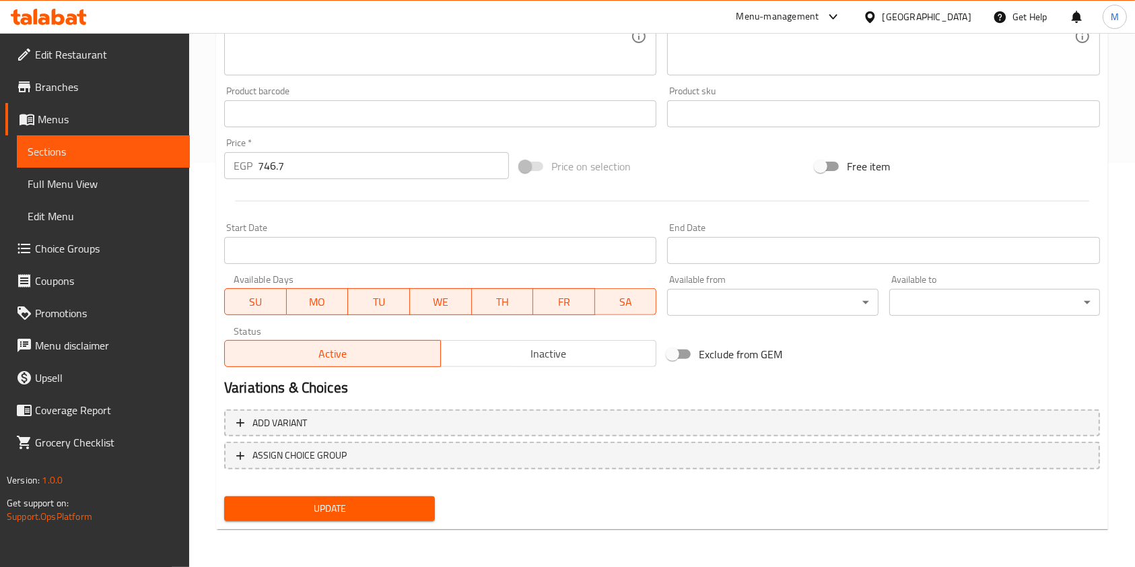
click at [1134, 109] on div "Home / Restaurants management / Menus / Sections / item / update Fried Chicken …" at bounding box center [662, 98] width 946 height 938
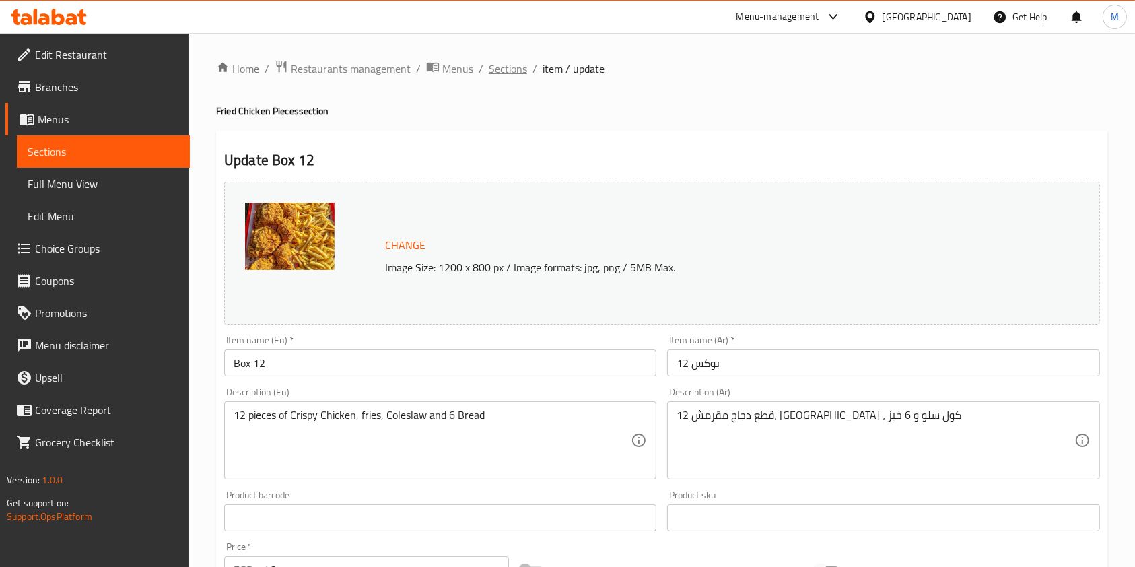
click at [509, 77] on span "Sections" at bounding box center [508, 69] width 38 height 16
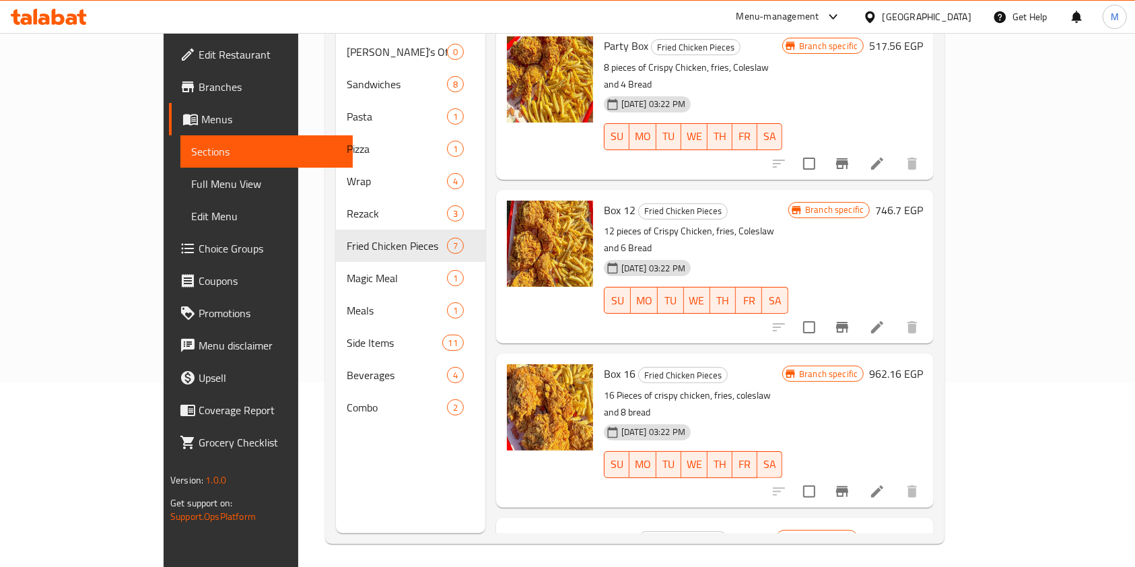
scroll to position [189, 0]
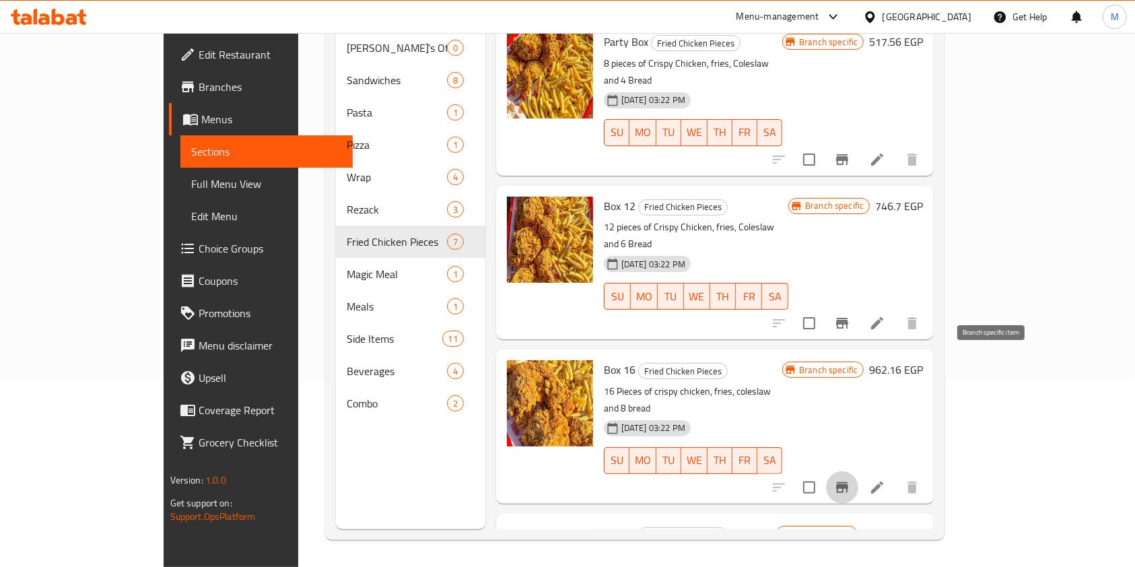
click at [848, 482] on icon "Branch-specific-item" at bounding box center [842, 487] width 12 height 11
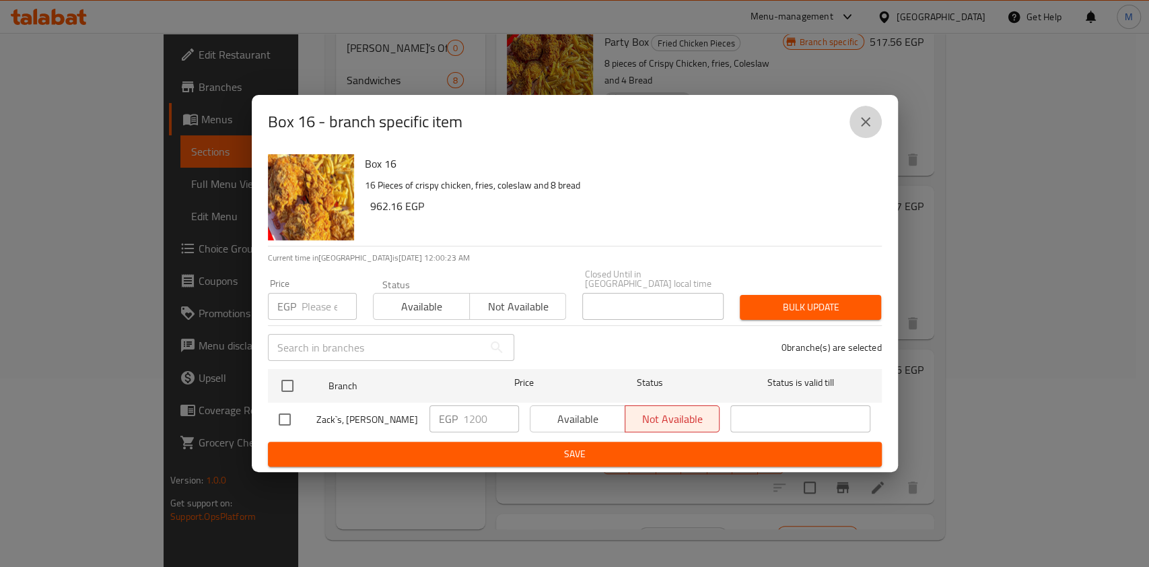
click at [862, 125] on icon "close" at bounding box center [865, 121] width 9 height 9
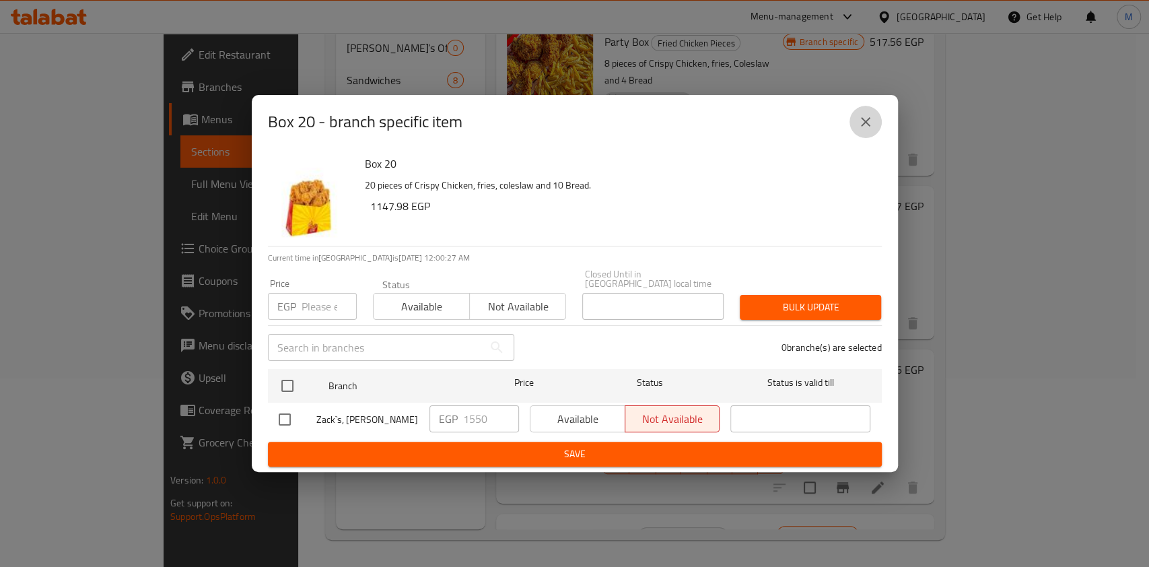
click at [862, 130] on icon "close" at bounding box center [866, 122] width 16 height 16
